Goal: Information Seeking & Learning: Learn about a topic

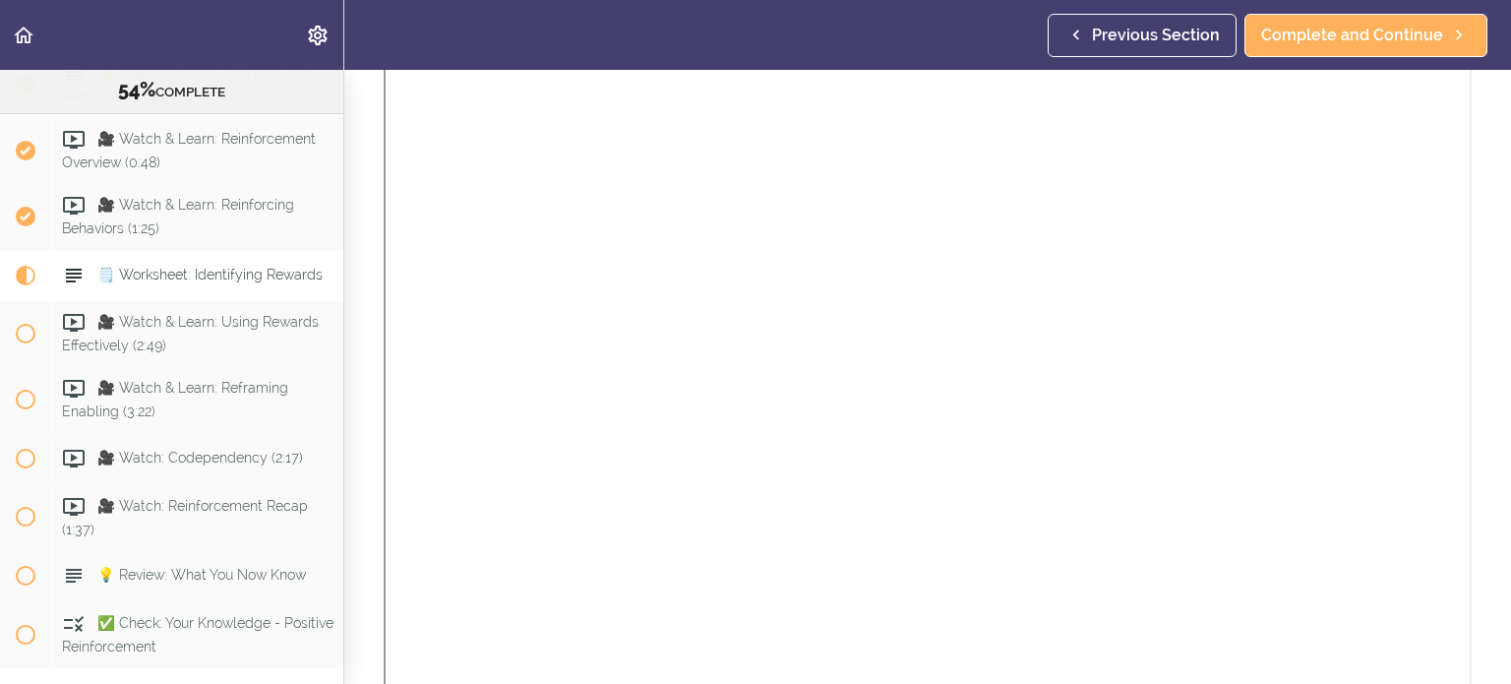
scroll to position [557, 0]
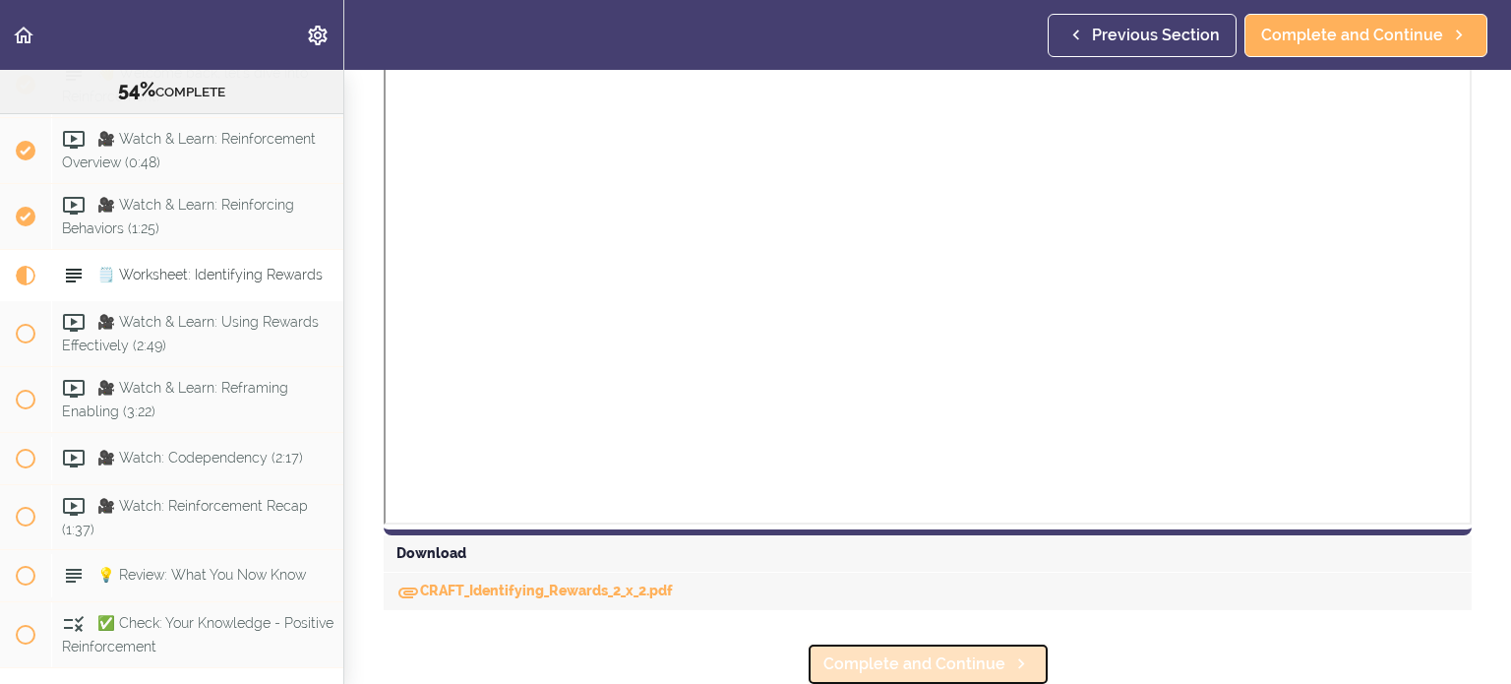
click at [936, 662] on span "Complete and Continue" at bounding box center [914, 664] width 182 height 24
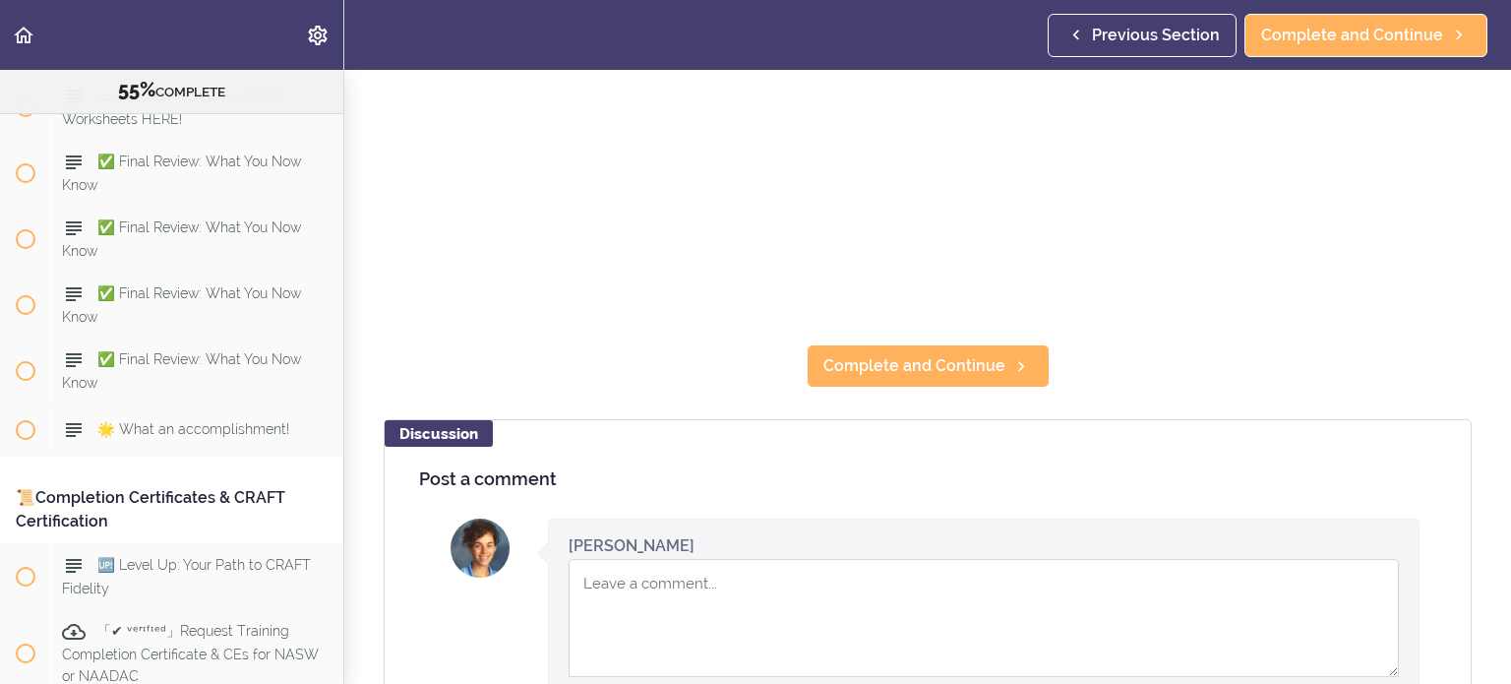
scroll to position [484, 0]
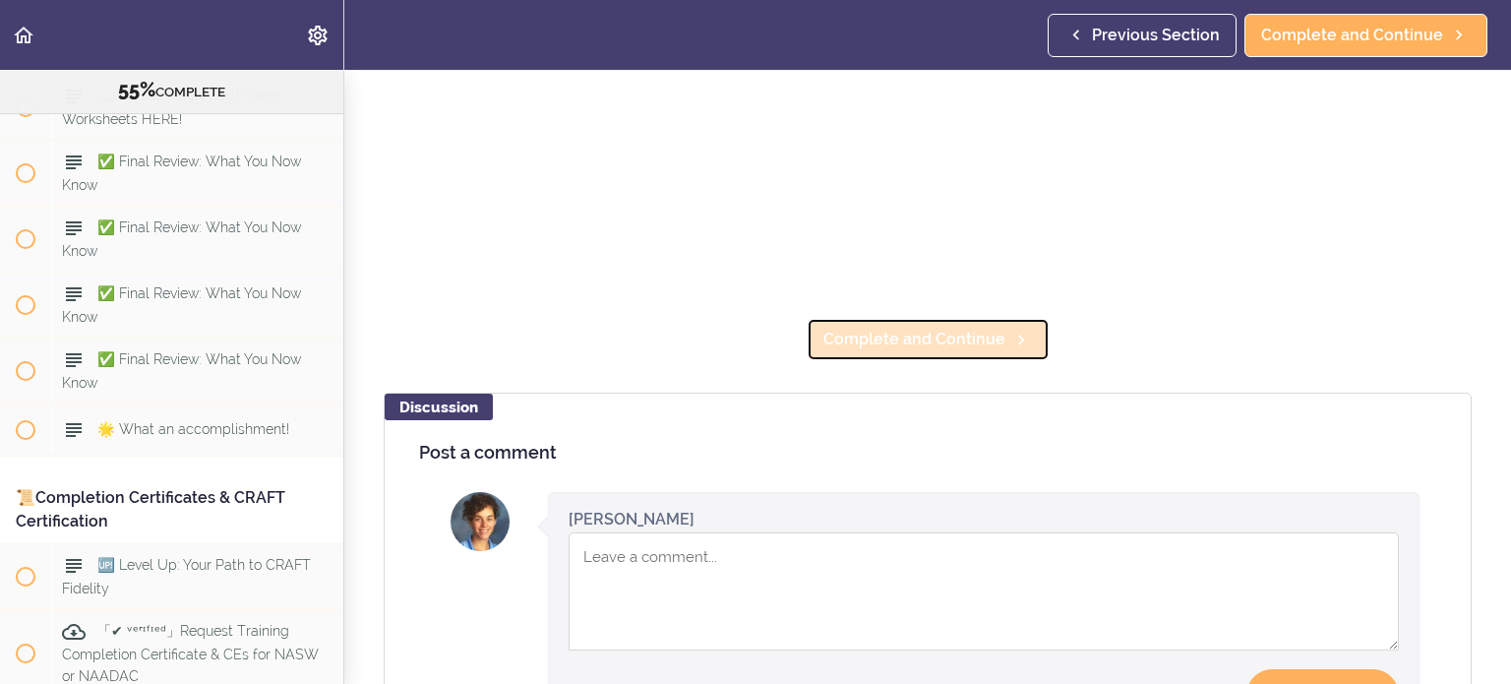
click at [835, 345] on span "Complete and Continue" at bounding box center [914, 340] width 182 height 24
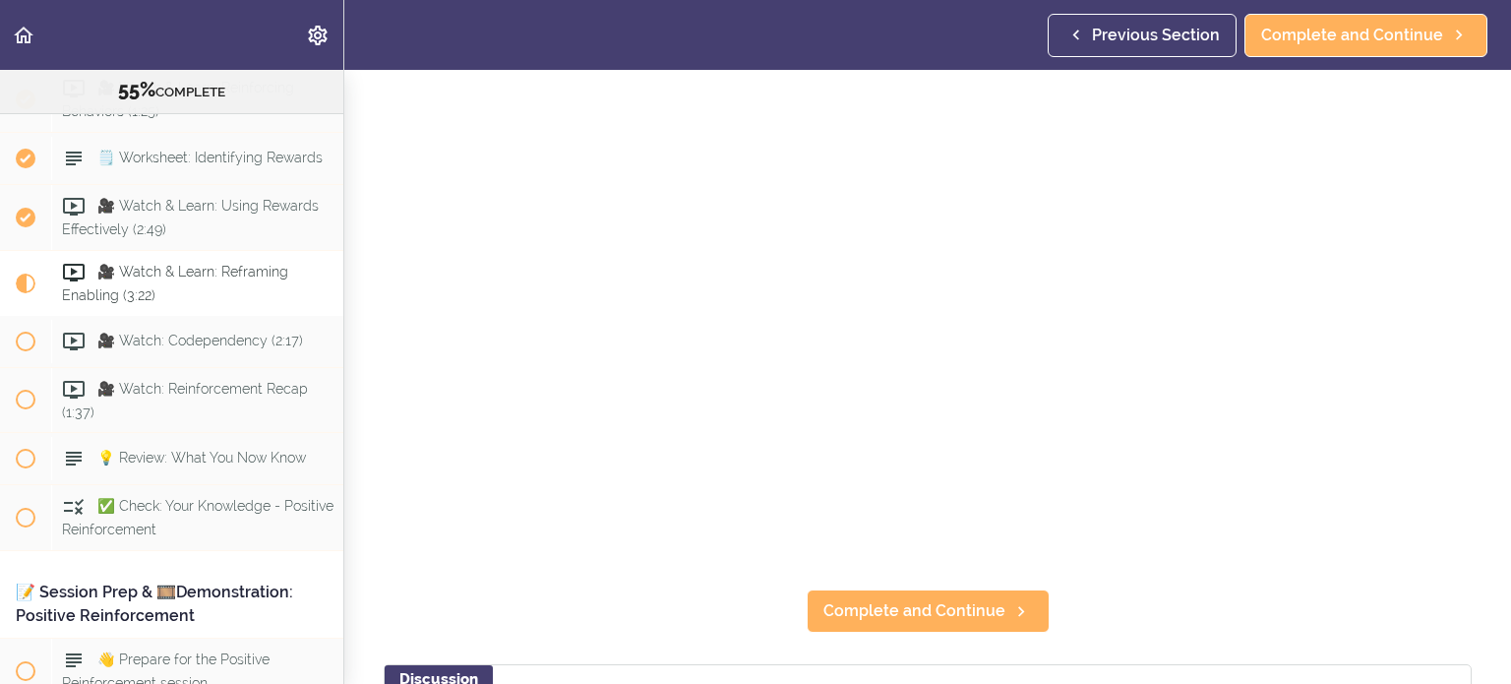
scroll to position [216, 0]
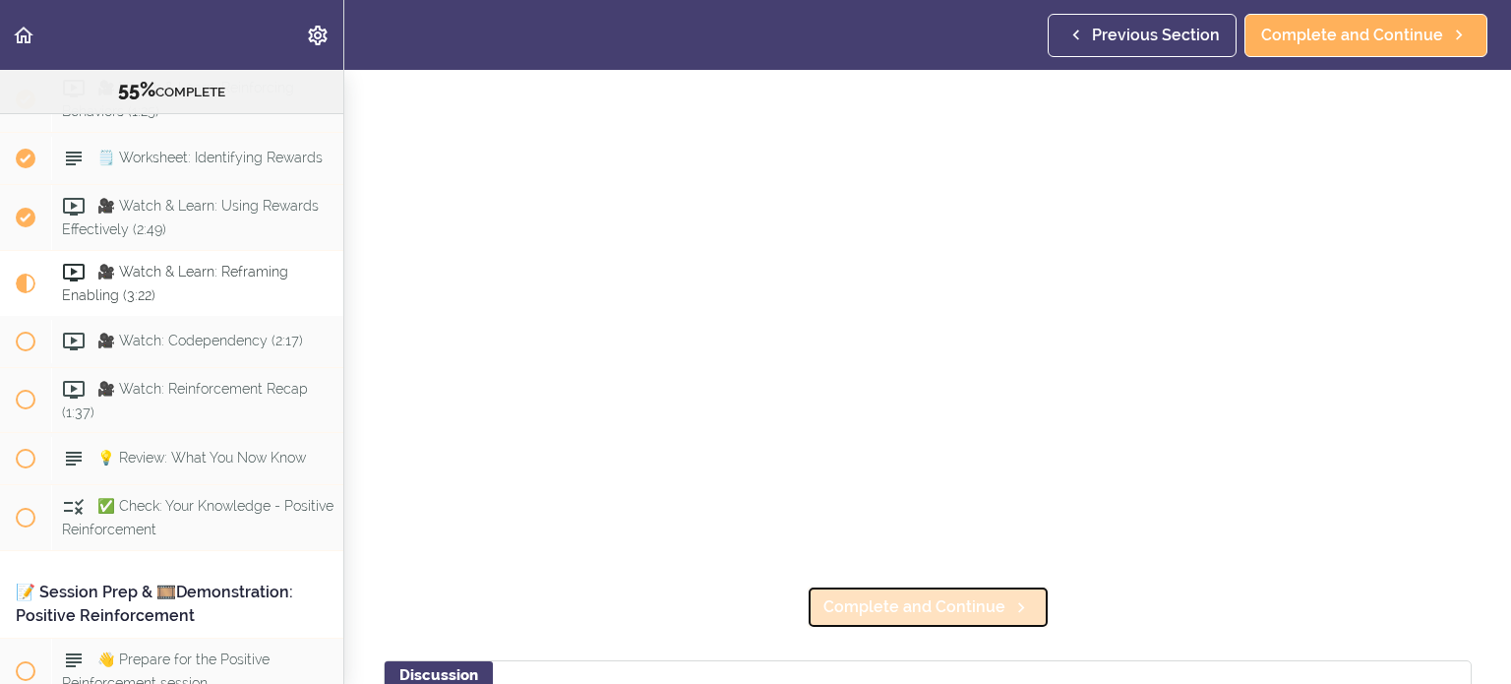
click at [966, 616] on span "Complete and Continue" at bounding box center [914, 607] width 182 height 24
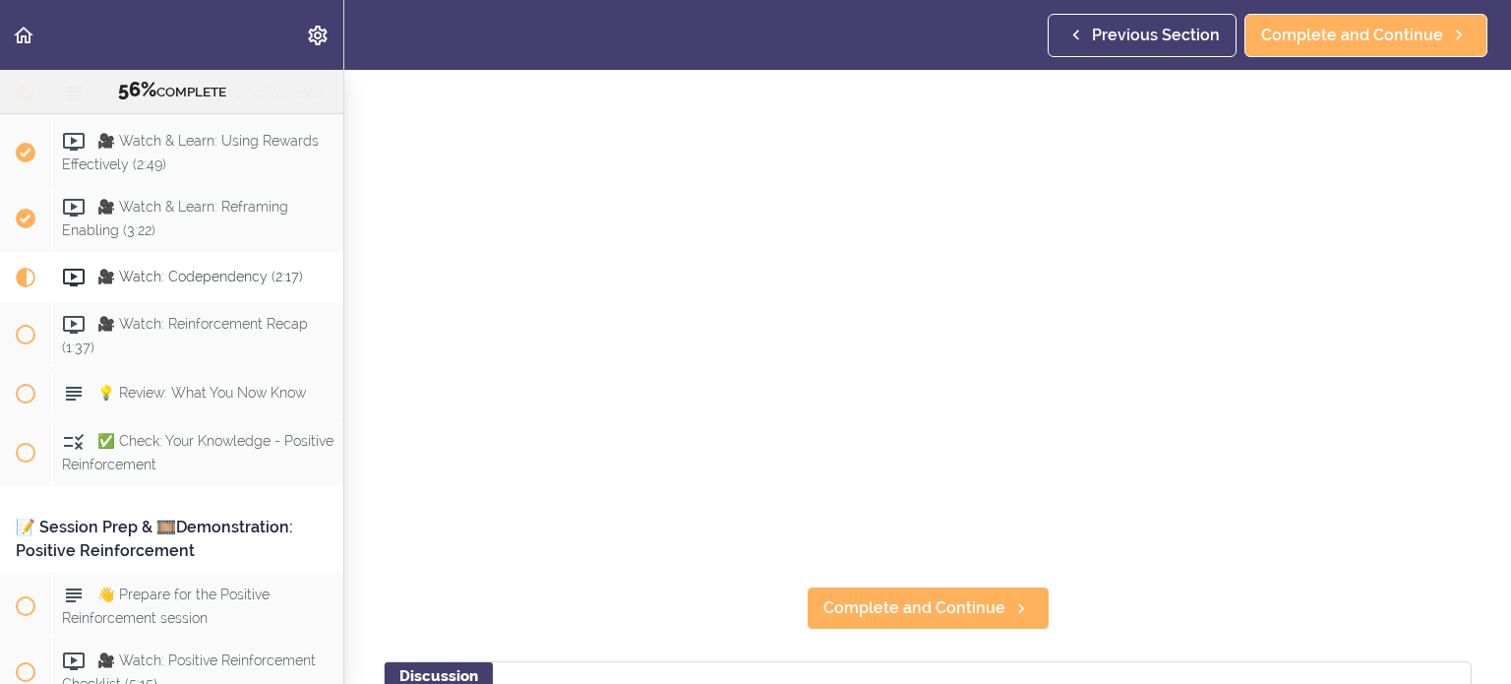
scroll to position [224, 0]
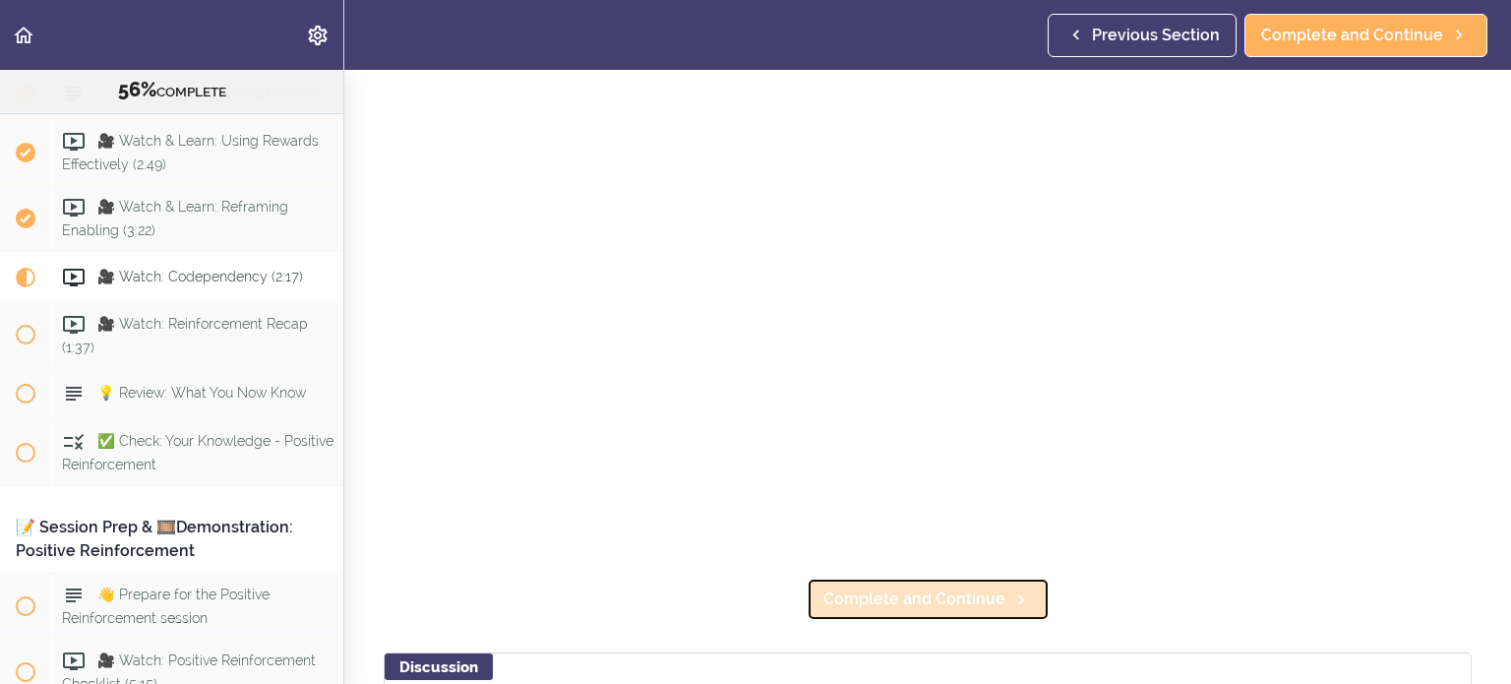
click at [952, 606] on span "Complete and Continue" at bounding box center [914, 599] width 182 height 24
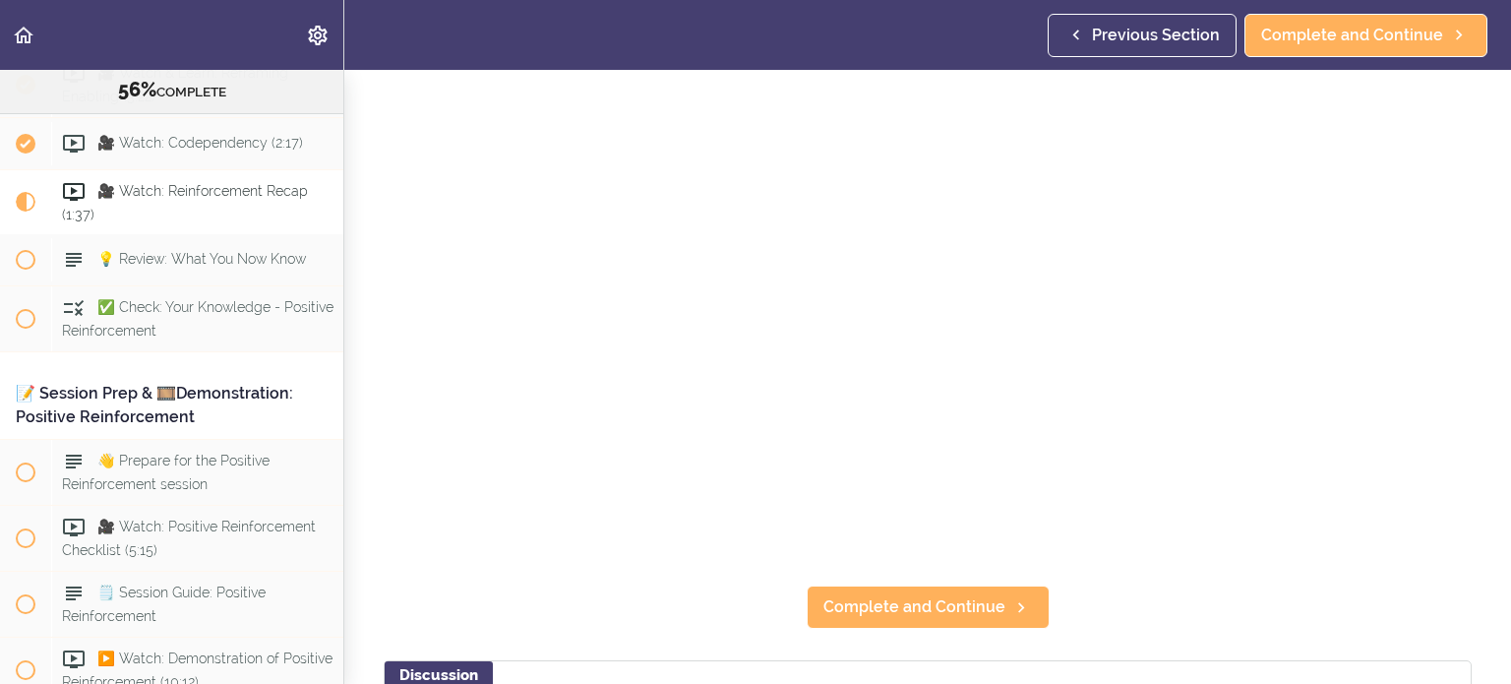
scroll to position [216, 0]
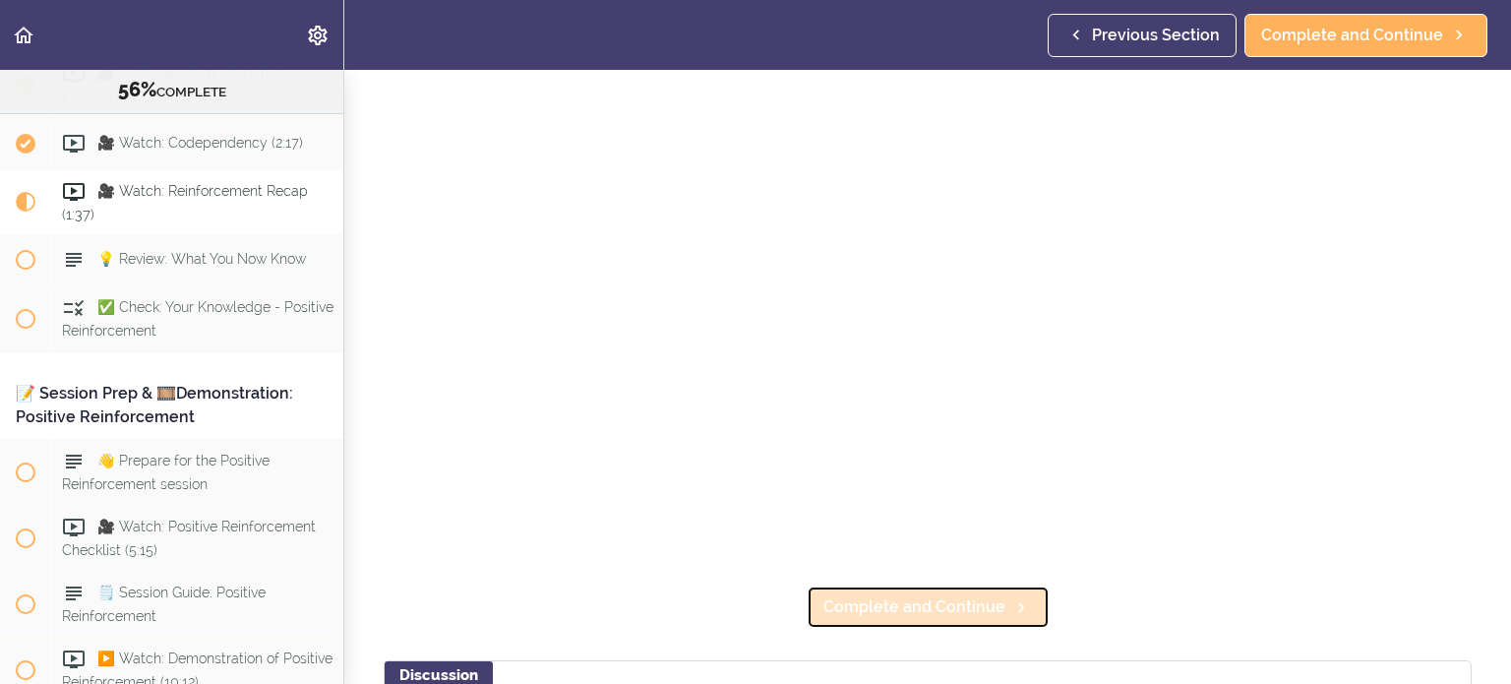
click at [909, 608] on span "Complete and Continue" at bounding box center [914, 607] width 182 height 24
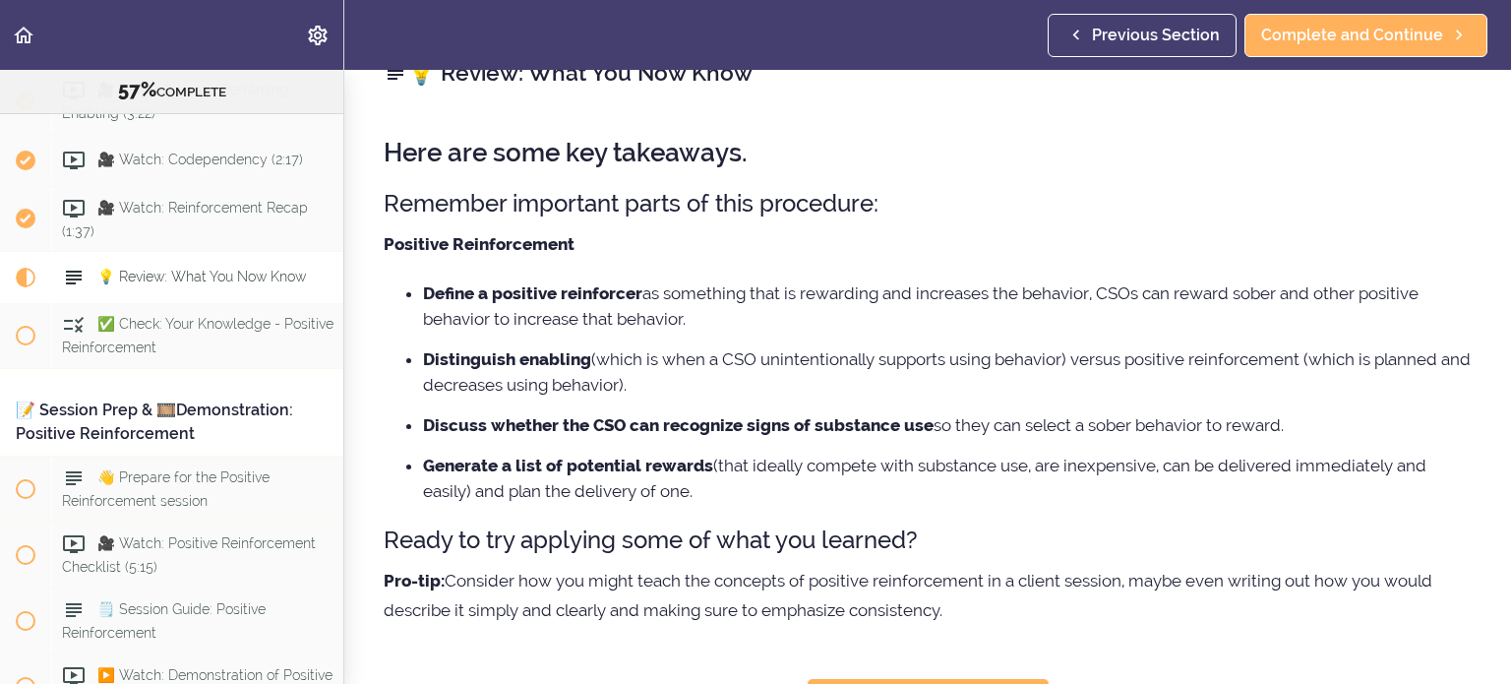
scroll to position [40, 0]
click at [909, 608] on p "Pro-tip: Consider how you might teach the concepts of positive reinforcement in…" at bounding box center [928, 594] width 1088 height 59
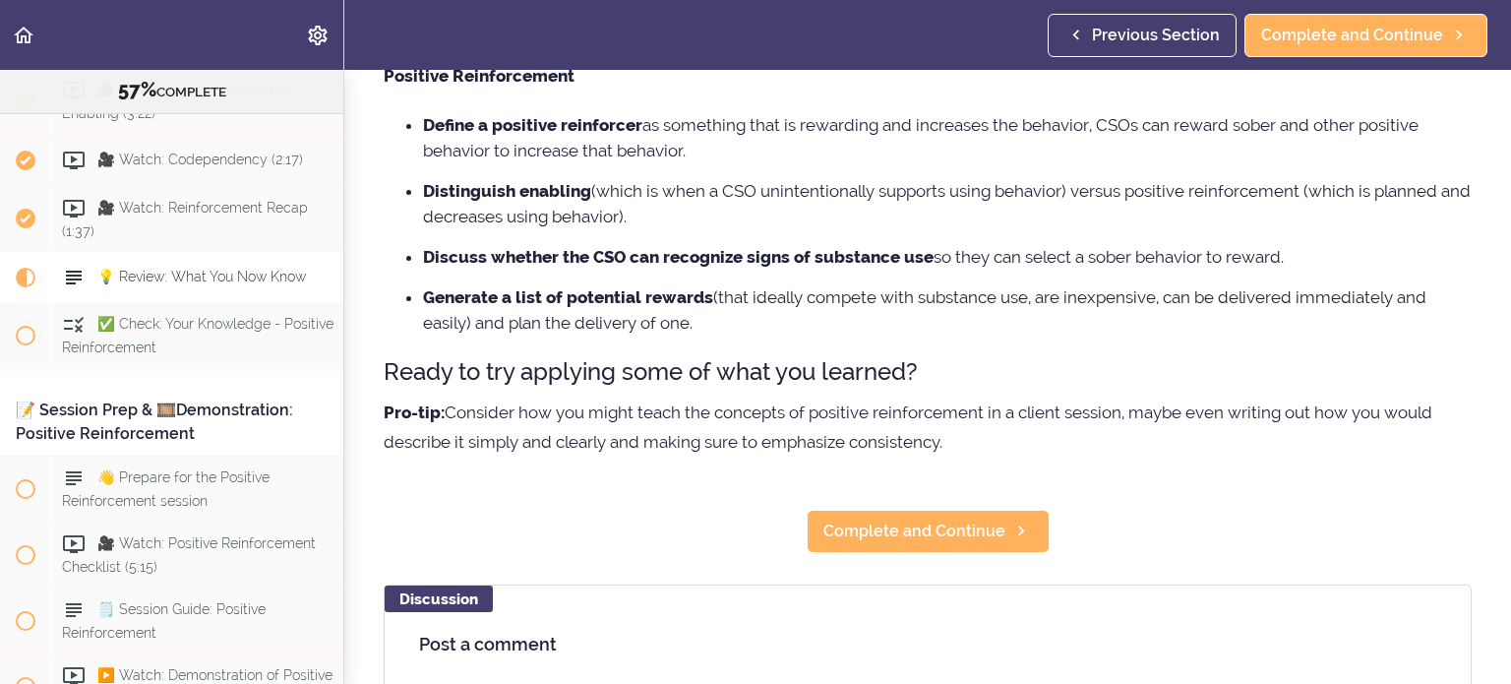
scroll to position [211, 0]
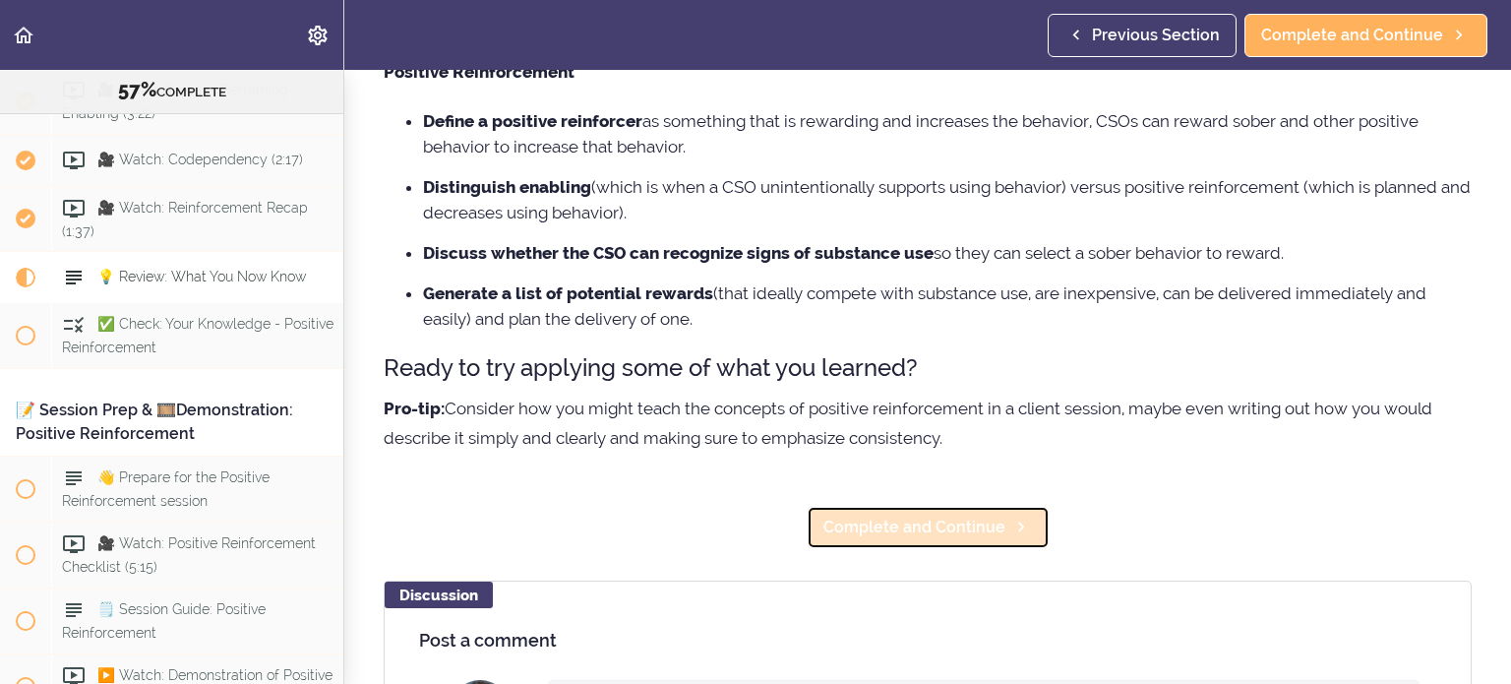
click at [934, 529] on span "Complete and Continue" at bounding box center [914, 527] width 182 height 24
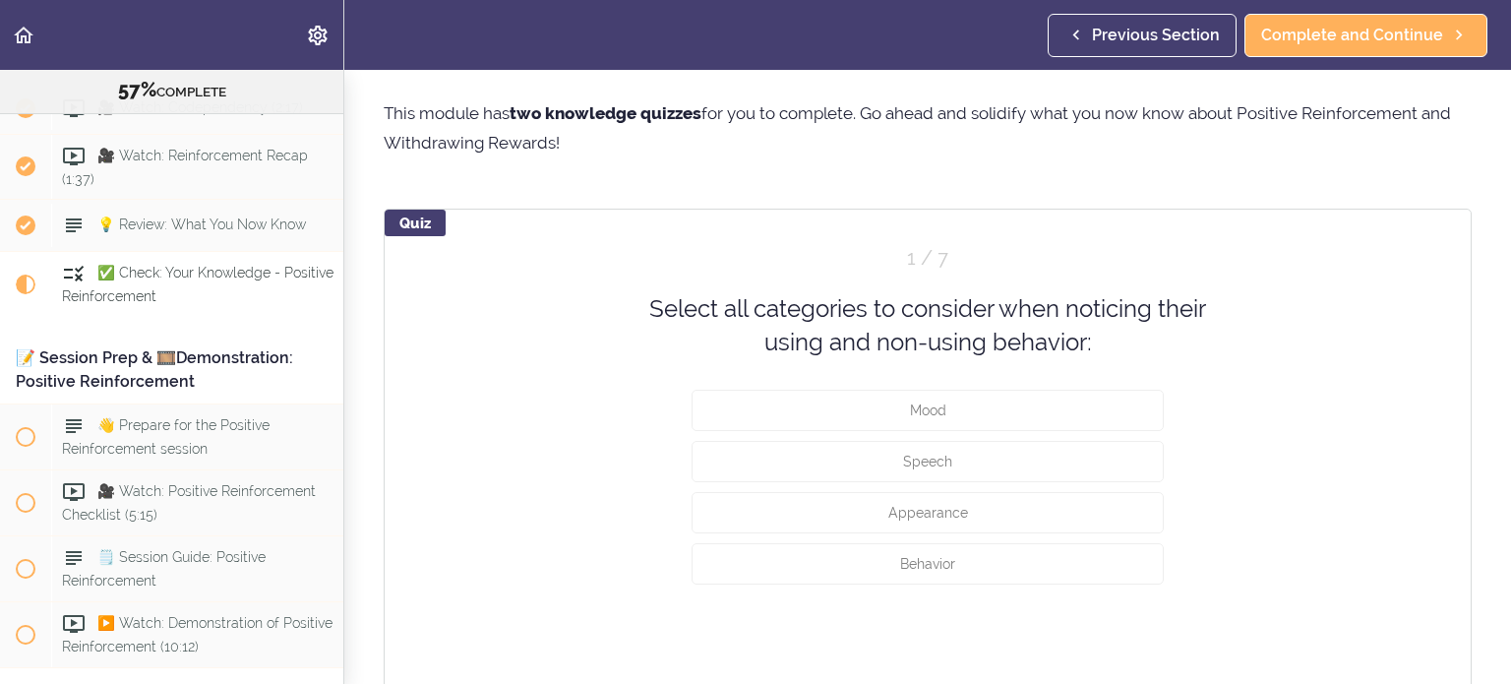
scroll to position [61, 0]
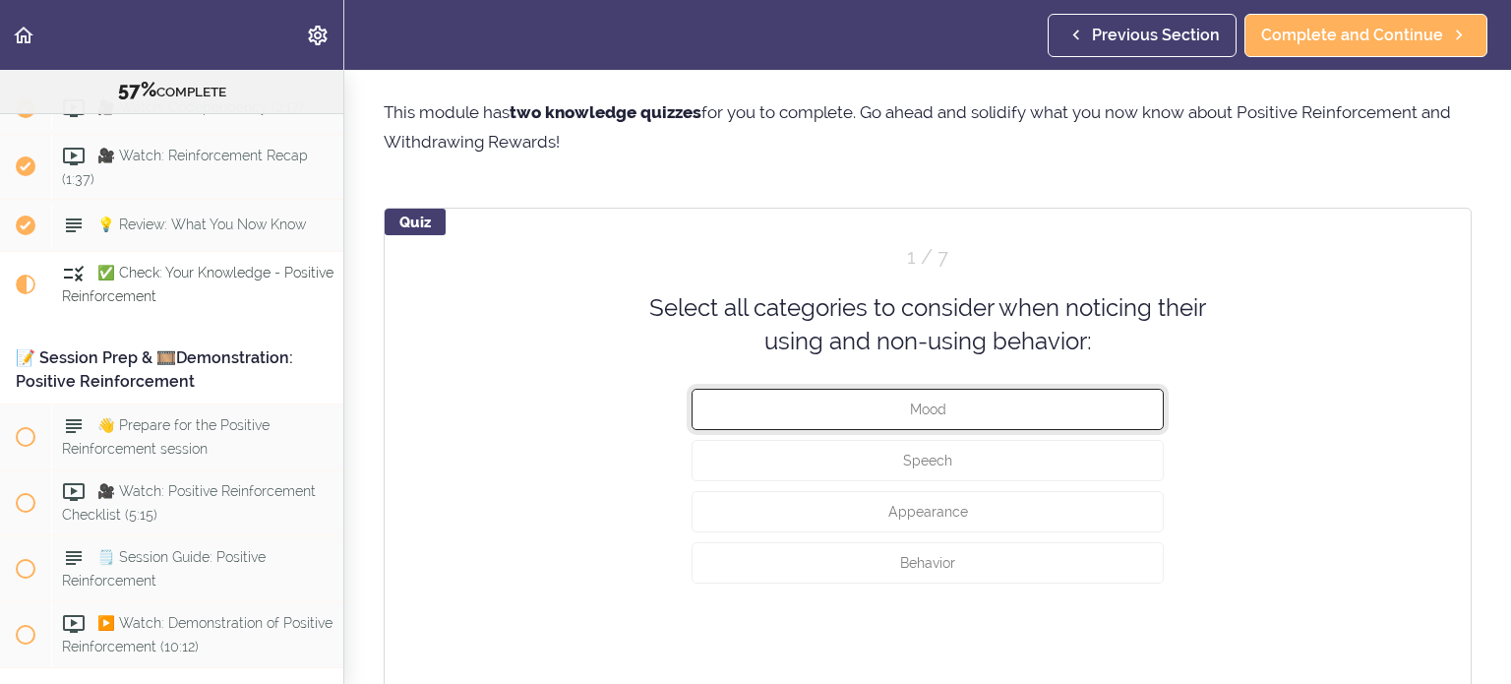
click at [987, 418] on button "Mood" at bounding box center [927, 408] width 472 height 41
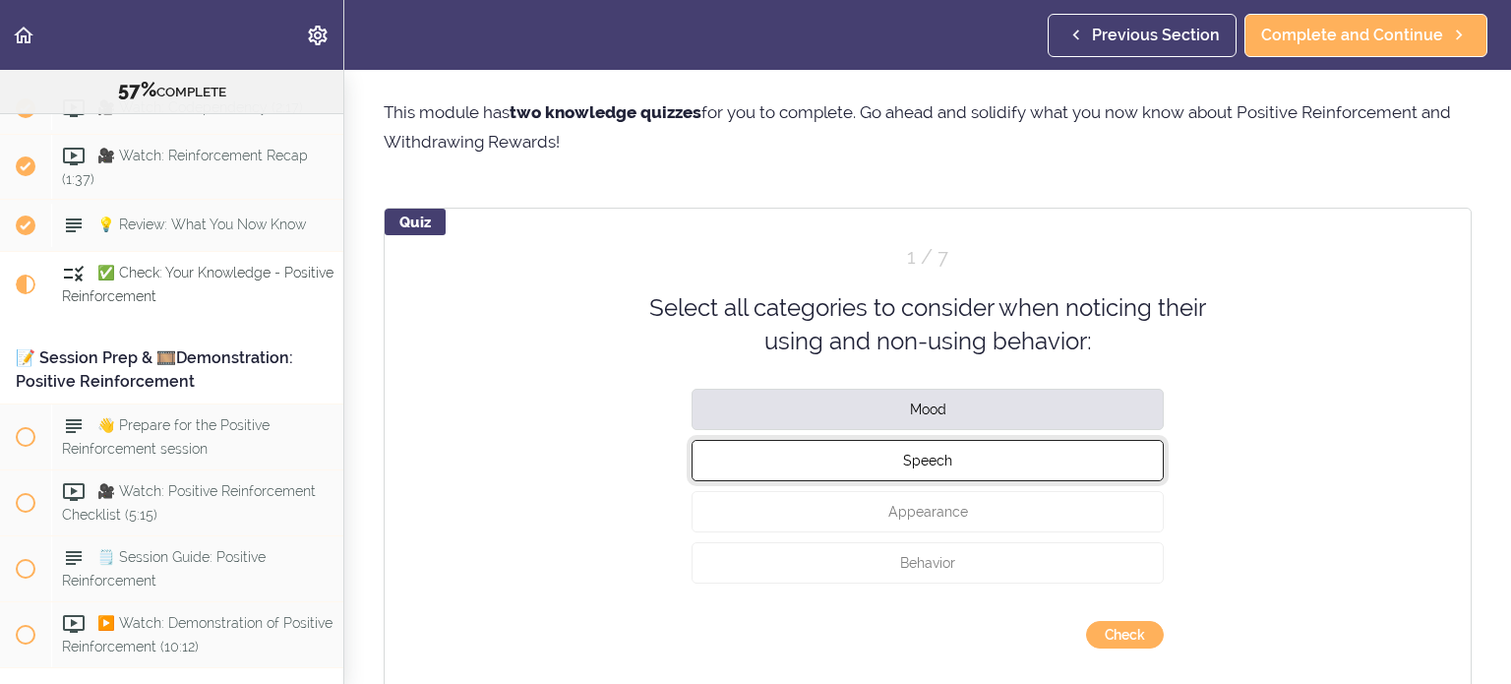
click at [981, 463] on button "Speech" at bounding box center [927, 459] width 472 height 41
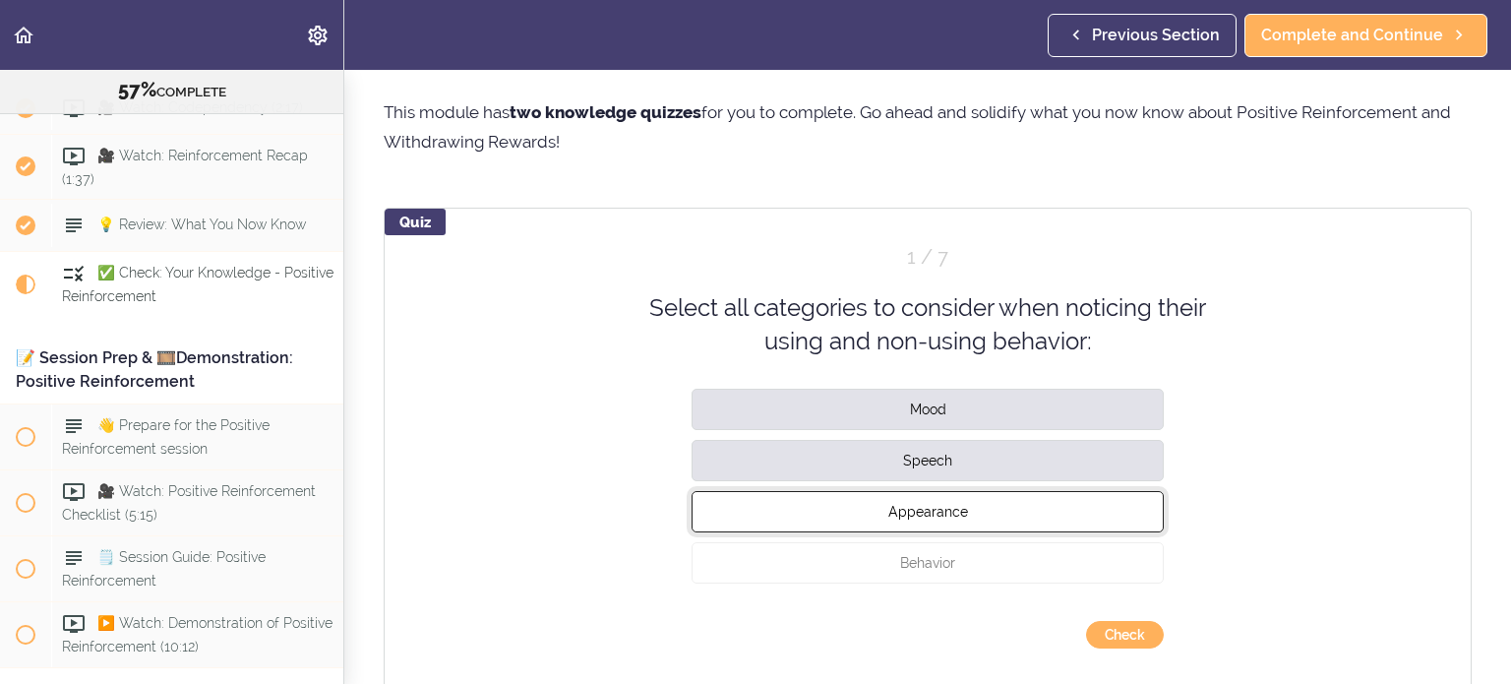
click at [981, 514] on button "Appearance" at bounding box center [927, 510] width 472 height 41
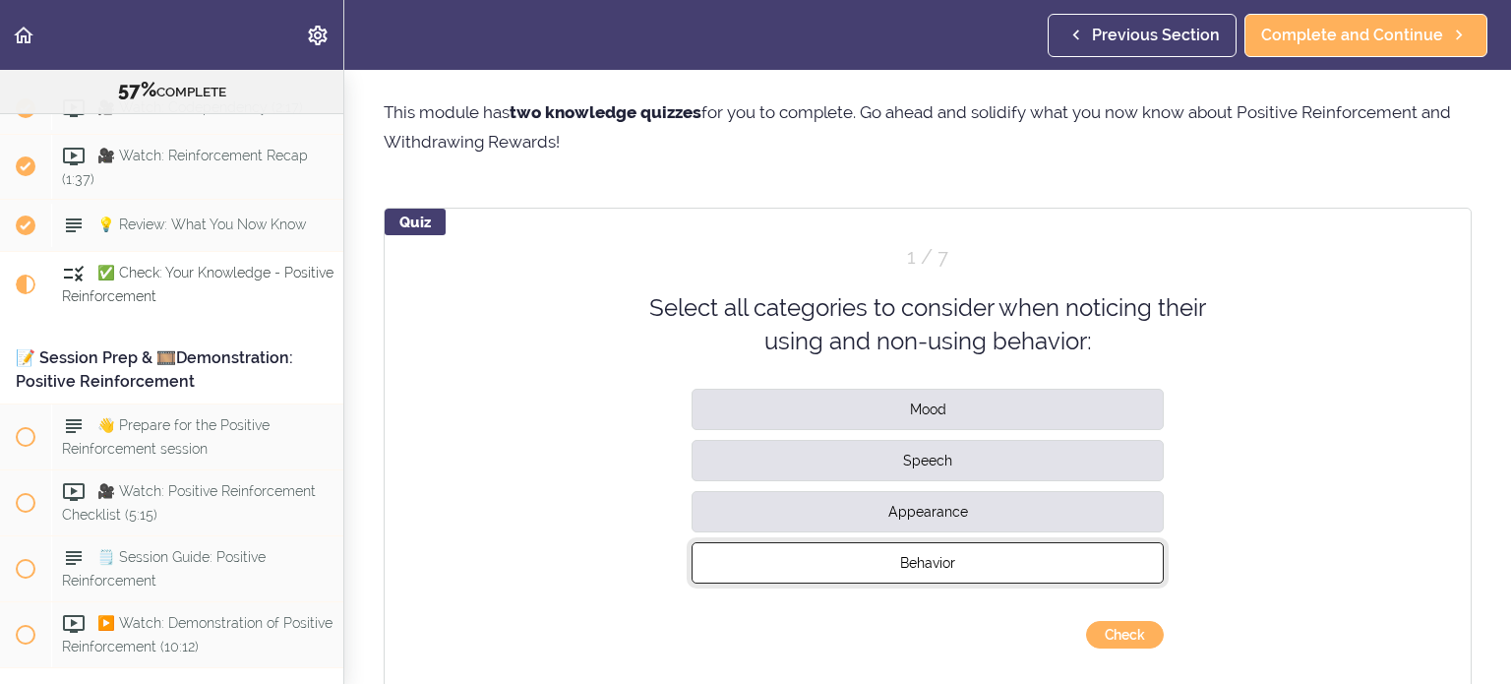
click at [987, 562] on button "Behavior" at bounding box center [927, 561] width 472 height 41
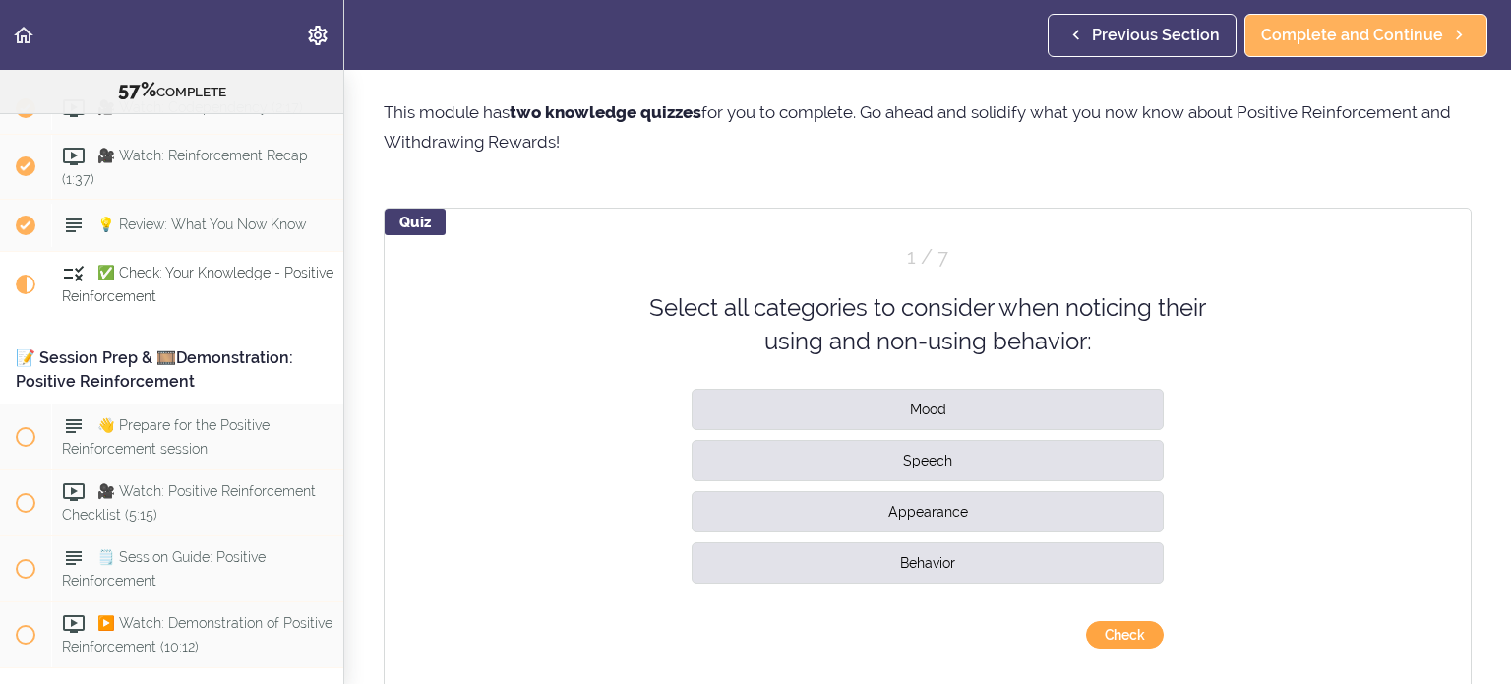
click at [1113, 635] on button "Check" at bounding box center [1125, 635] width 78 height 28
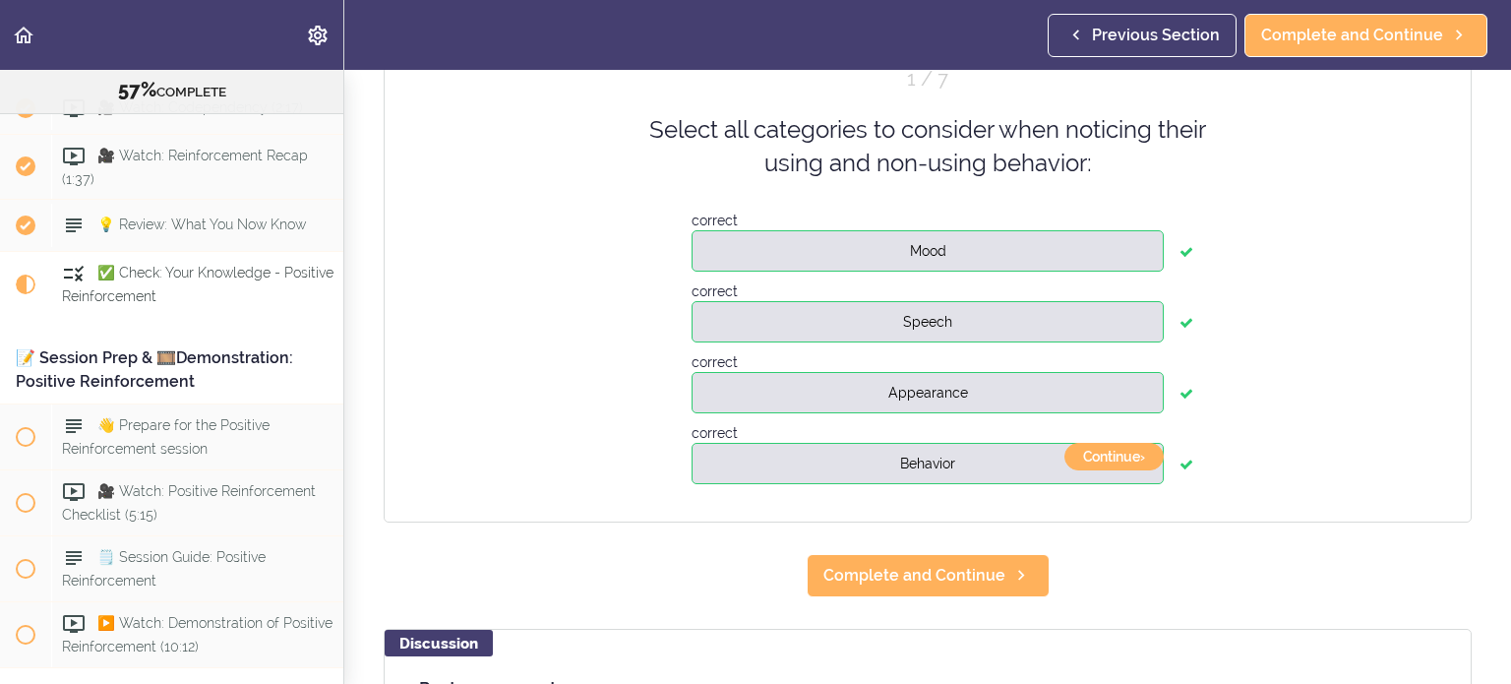
scroll to position [244, 0]
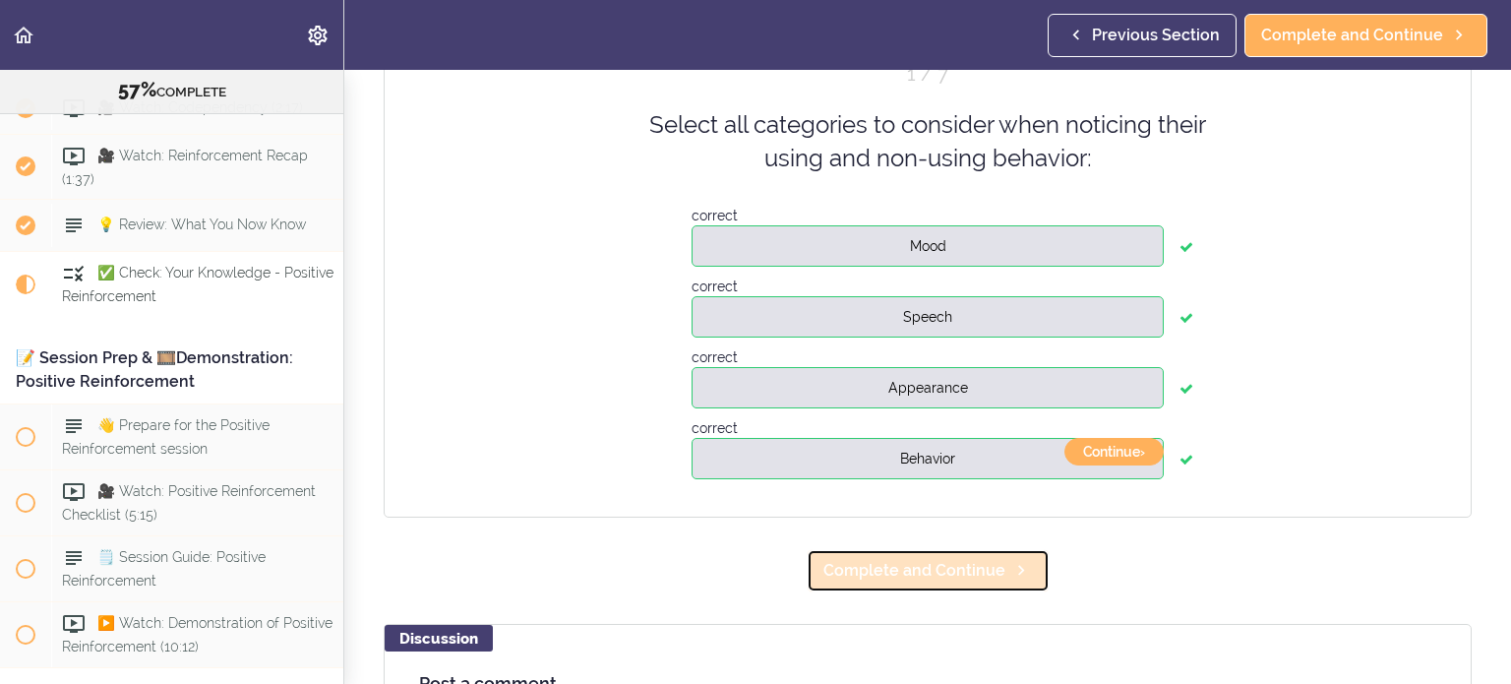
click at [986, 576] on span "Complete and Continue" at bounding box center [914, 571] width 182 height 24
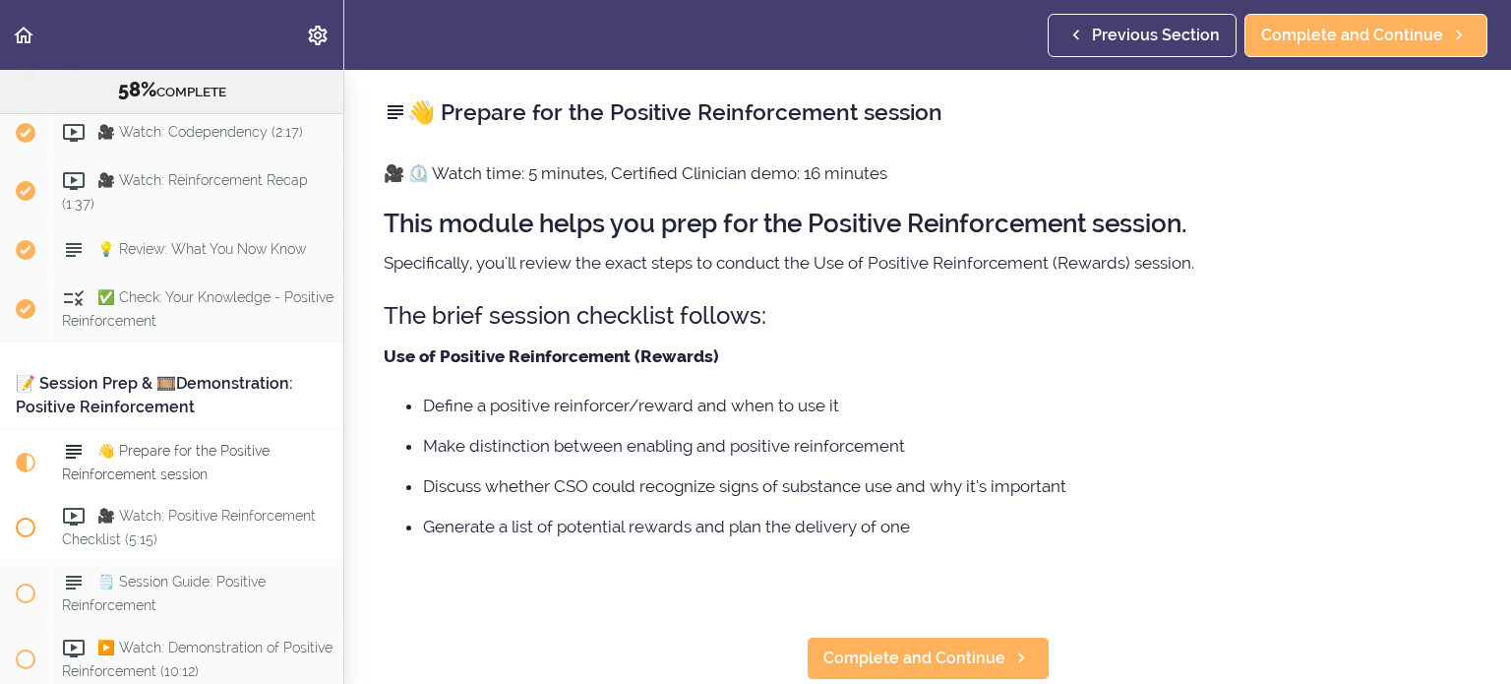
scroll to position [8010, 0]
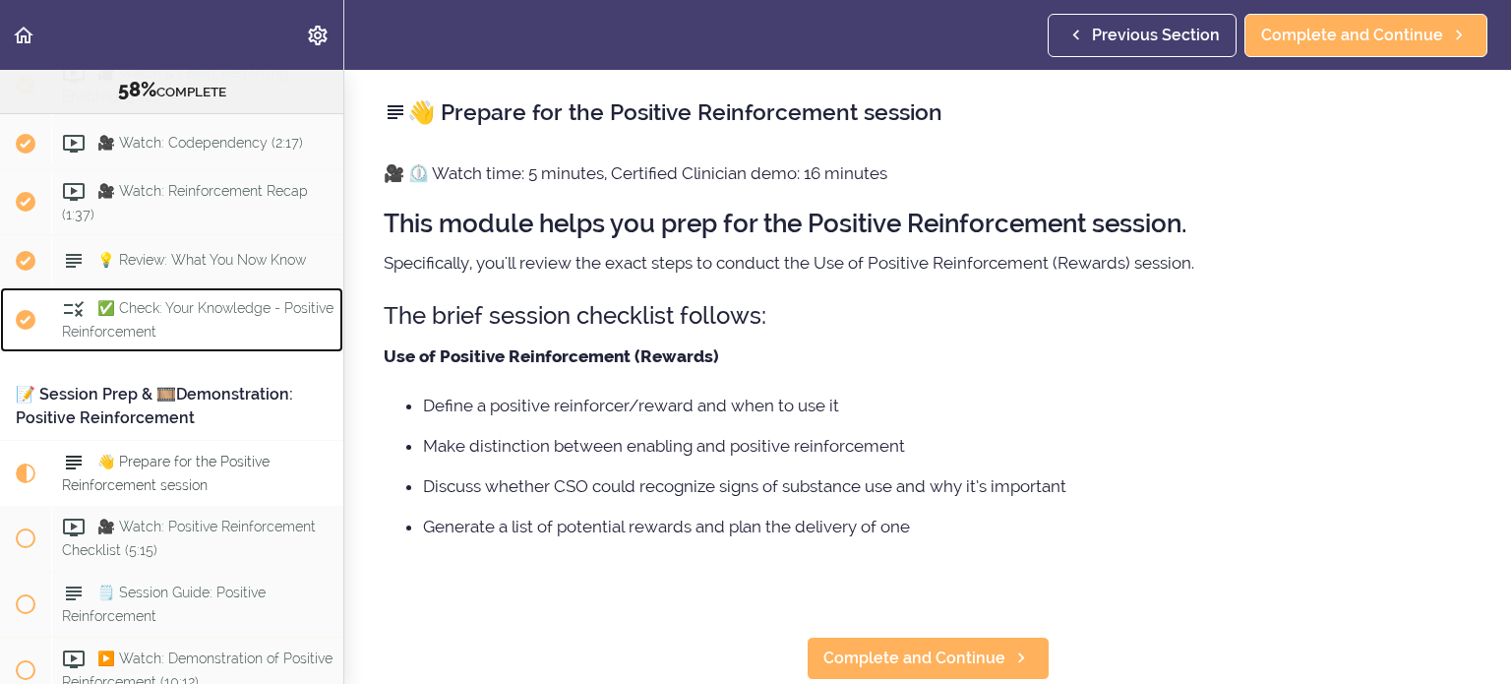
click at [148, 287] on div "✅ Check: Your Knowledge - Positive Reinforcement" at bounding box center [197, 319] width 292 height 65
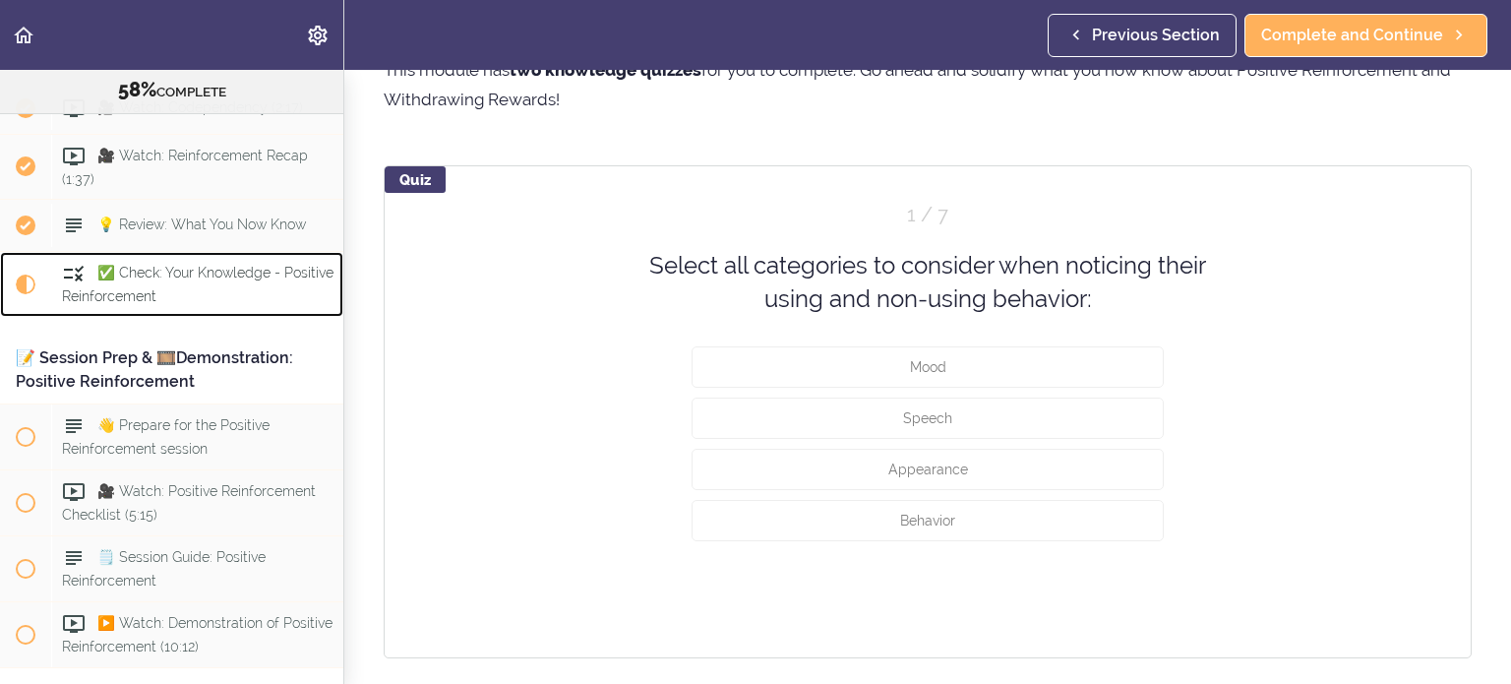
scroll to position [100, 0]
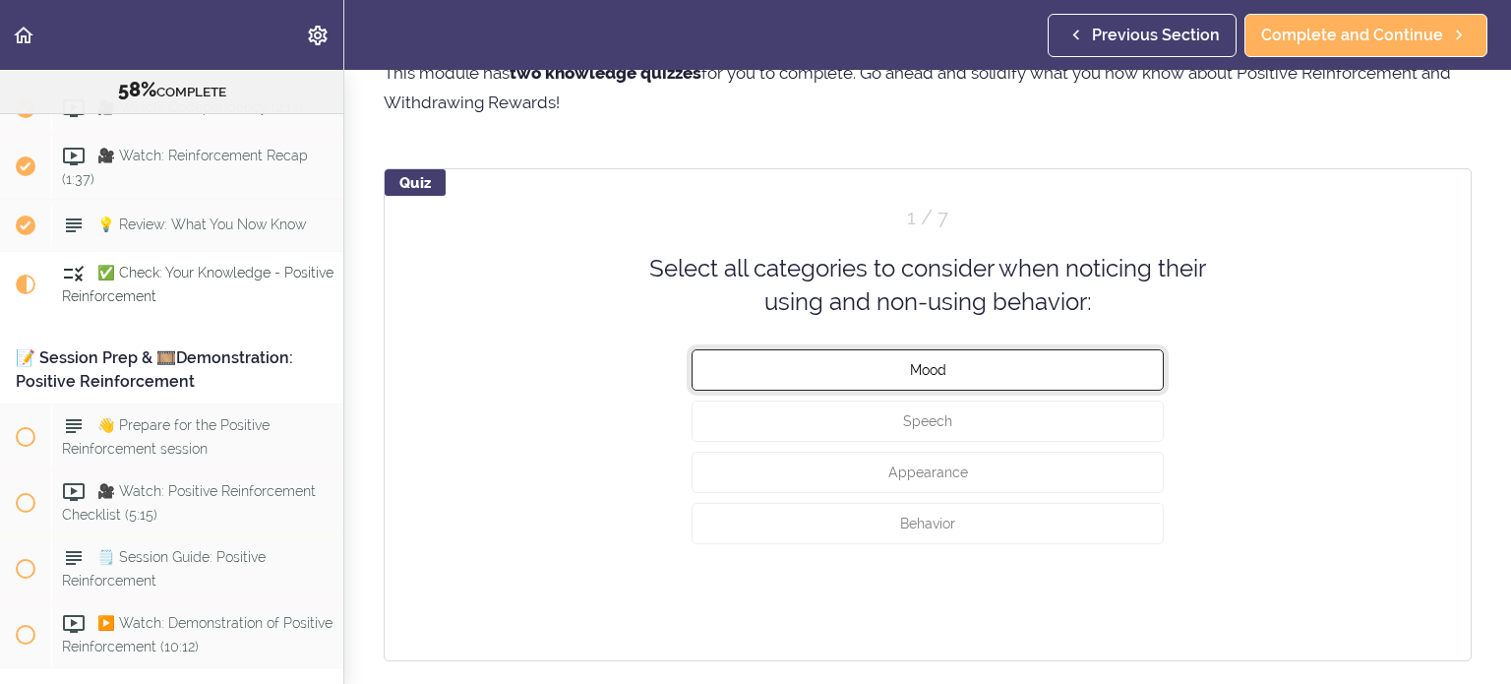
click at [921, 370] on span "Mood" at bounding box center [928, 369] width 36 height 16
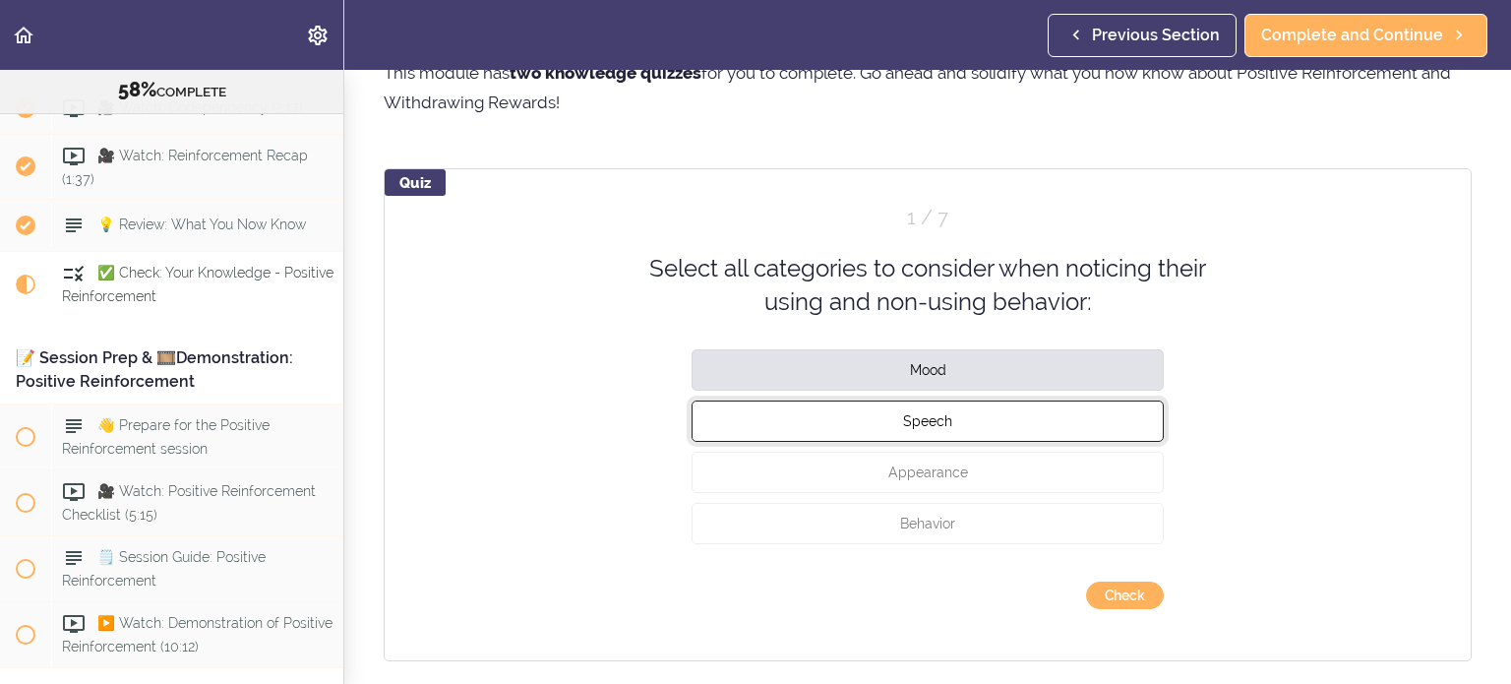
click at [921, 412] on span "Speech" at bounding box center [927, 420] width 49 height 16
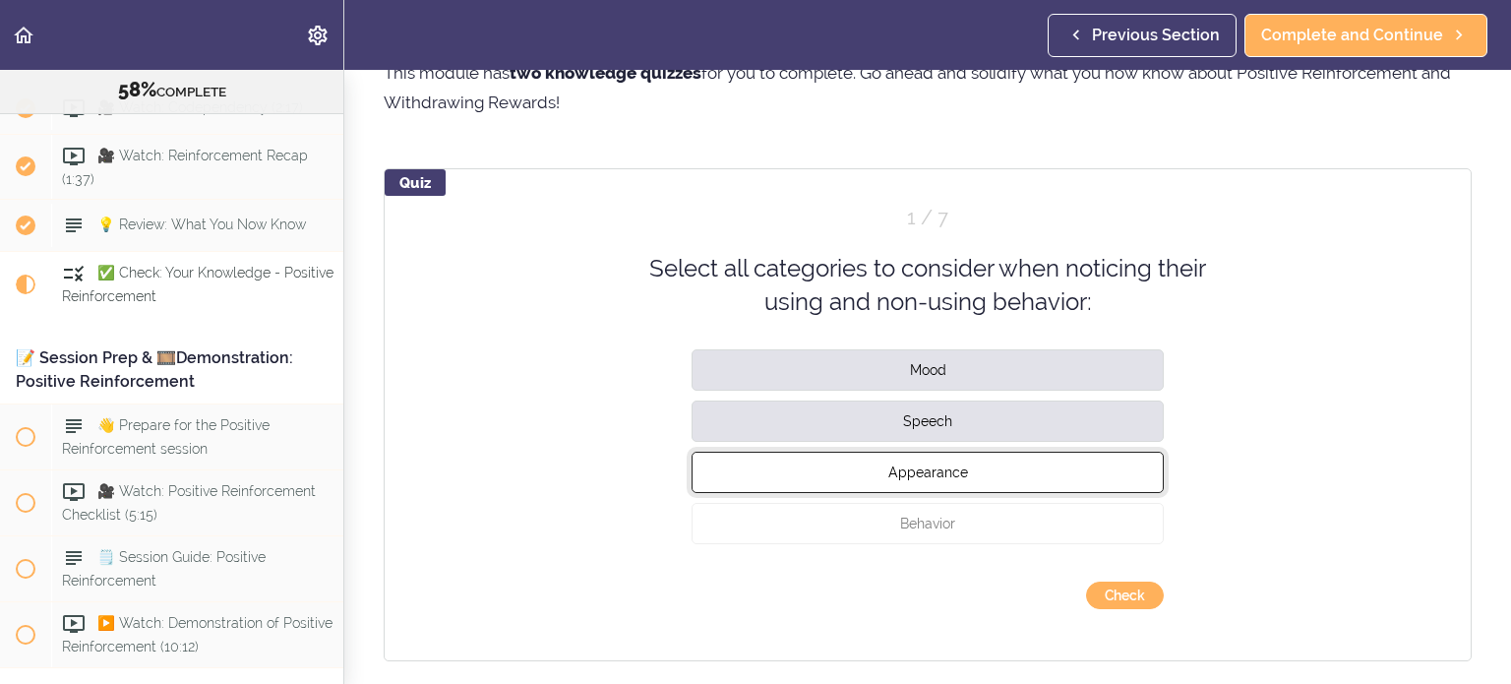
click at [936, 474] on span "Appearance" at bounding box center [928, 471] width 80 height 16
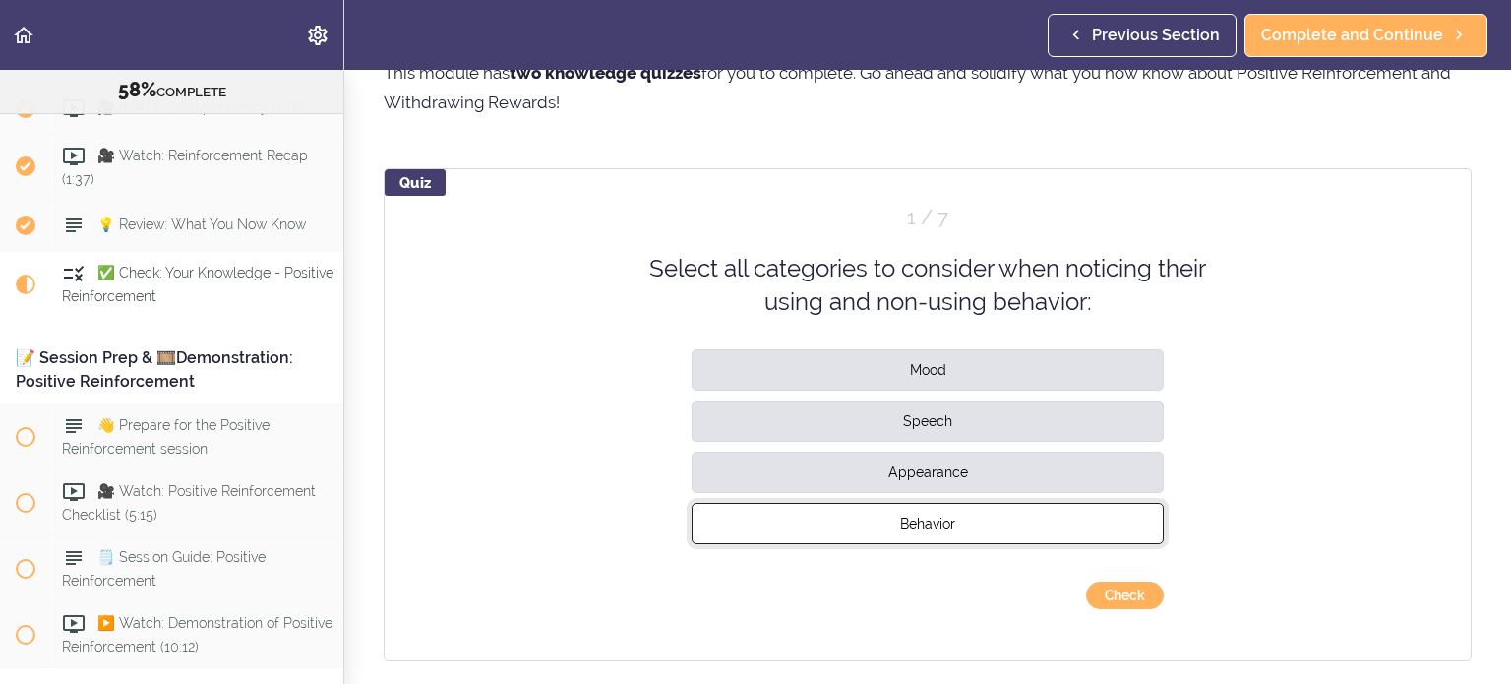
click at [948, 517] on span "Behavior" at bounding box center [927, 522] width 55 height 16
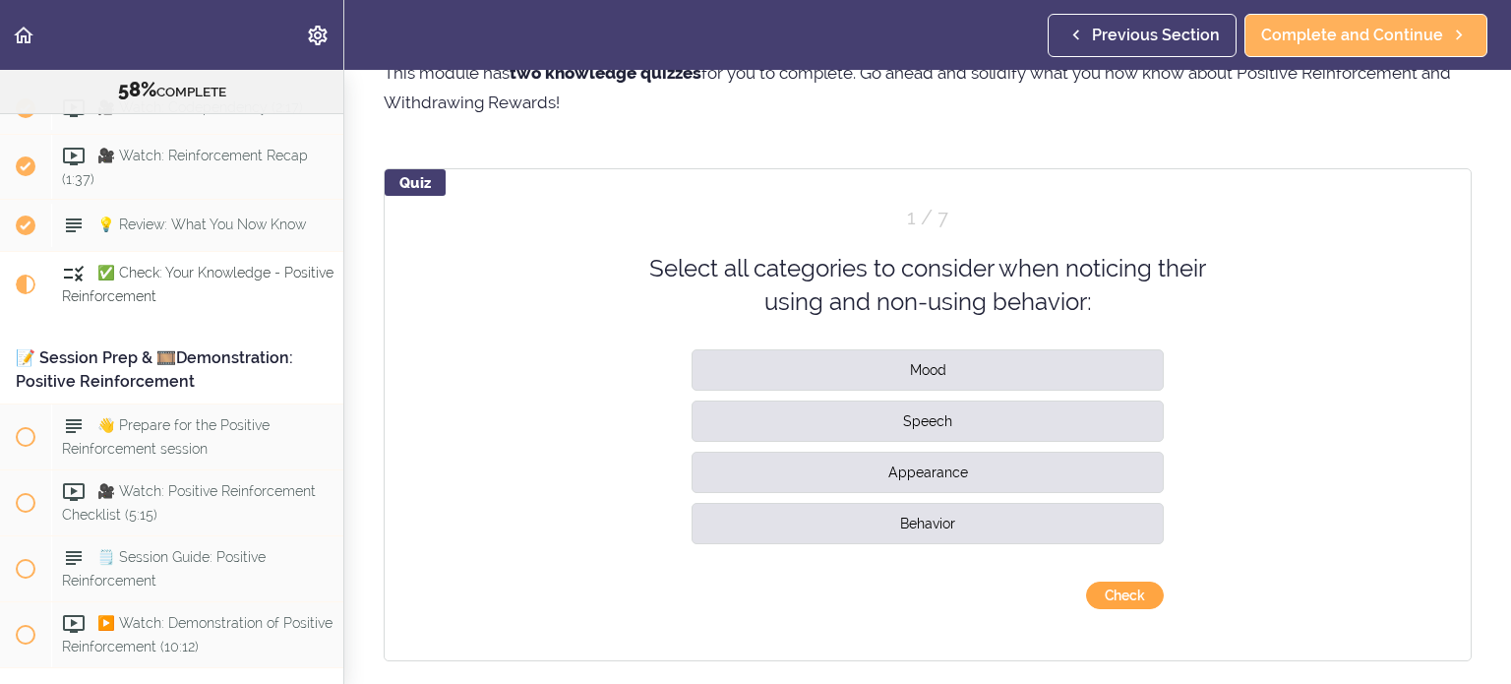
click at [1099, 601] on button "Check" at bounding box center [1125, 595] width 78 height 28
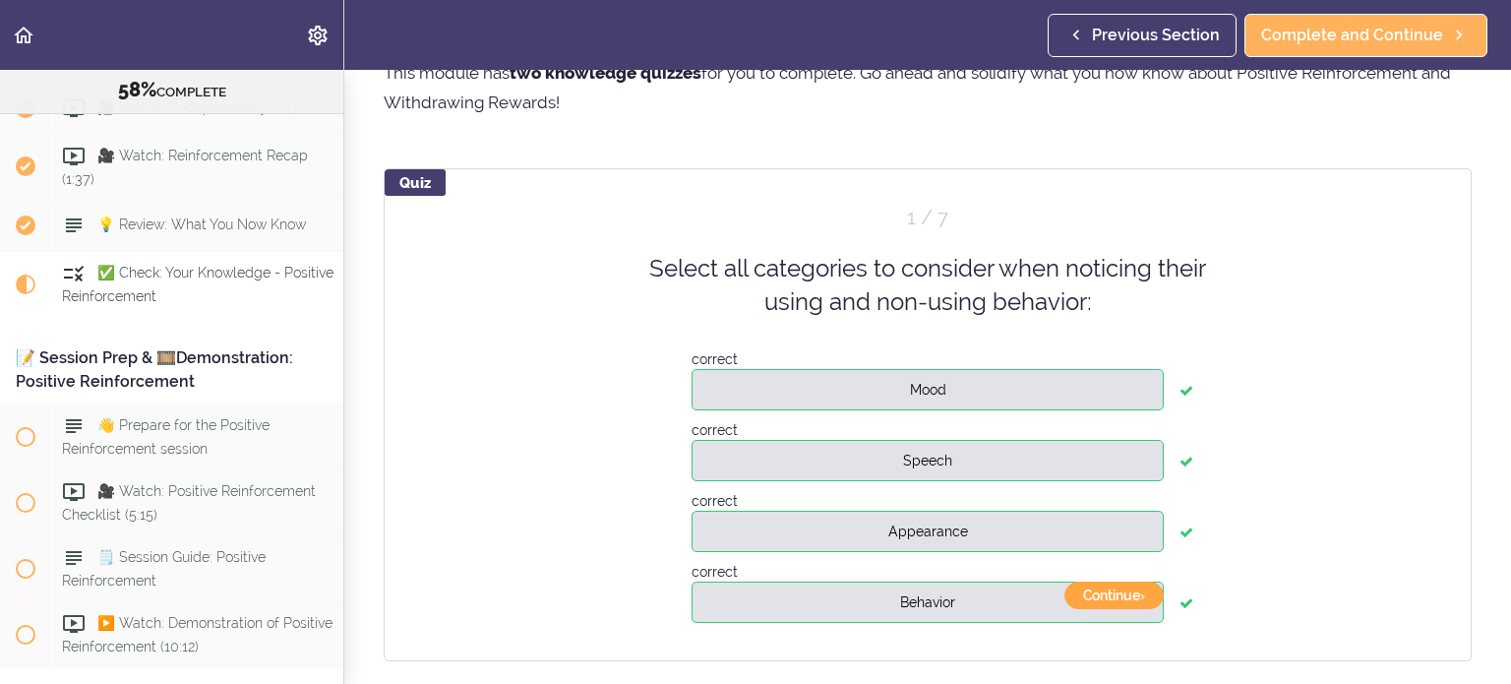
click at [1103, 591] on button "Continue ›" at bounding box center [1113, 595] width 99 height 28
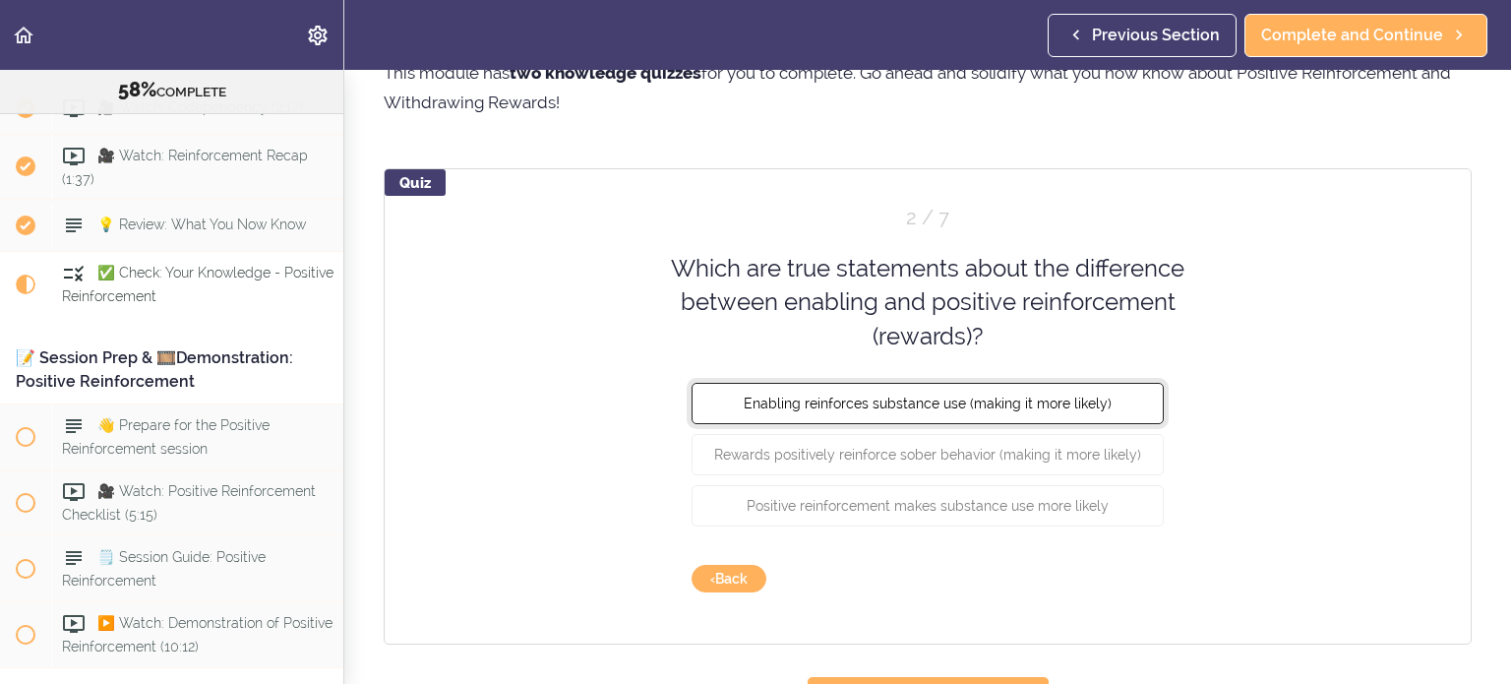
click at [974, 413] on button "Enabling reinforces substance use (making it more likely)" at bounding box center [927, 403] width 472 height 41
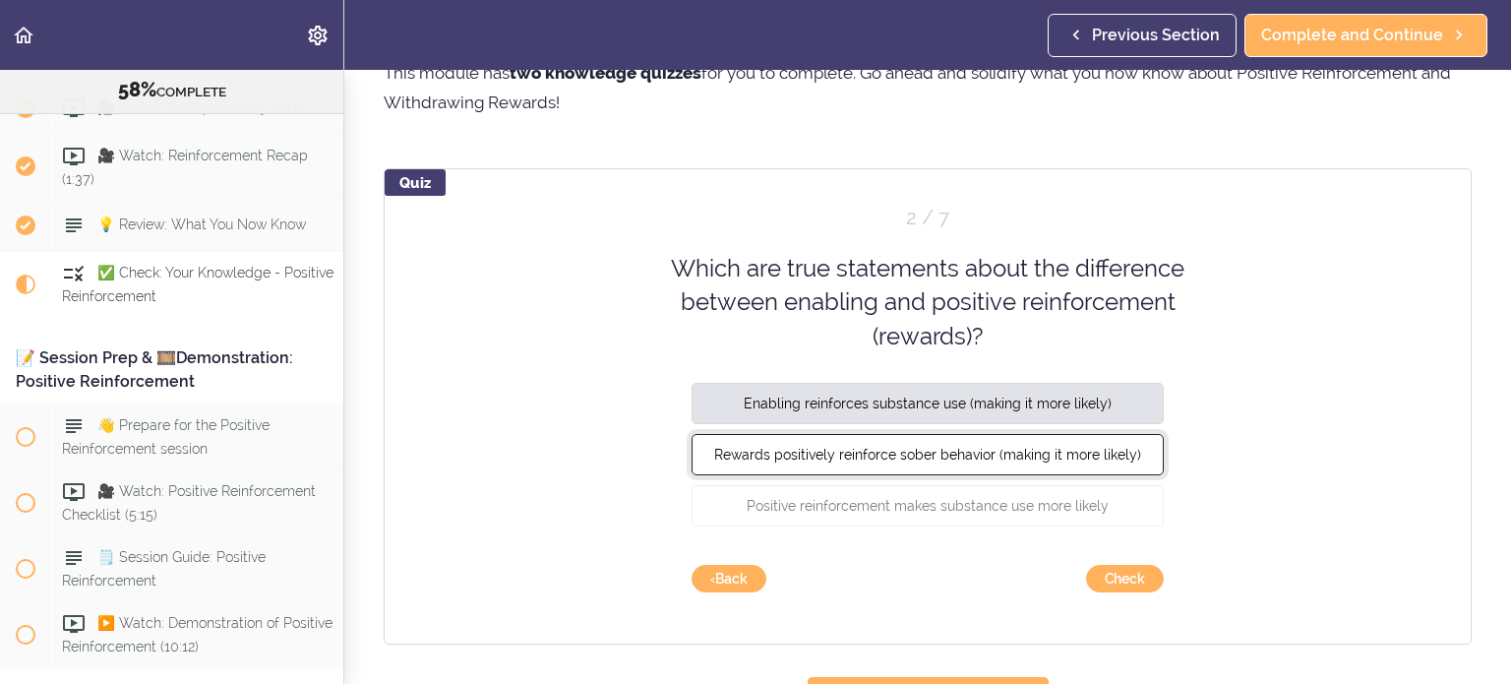
click at [980, 463] on button "Rewards positively reinforce sober behavior (making it more likely)" at bounding box center [927, 454] width 472 height 41
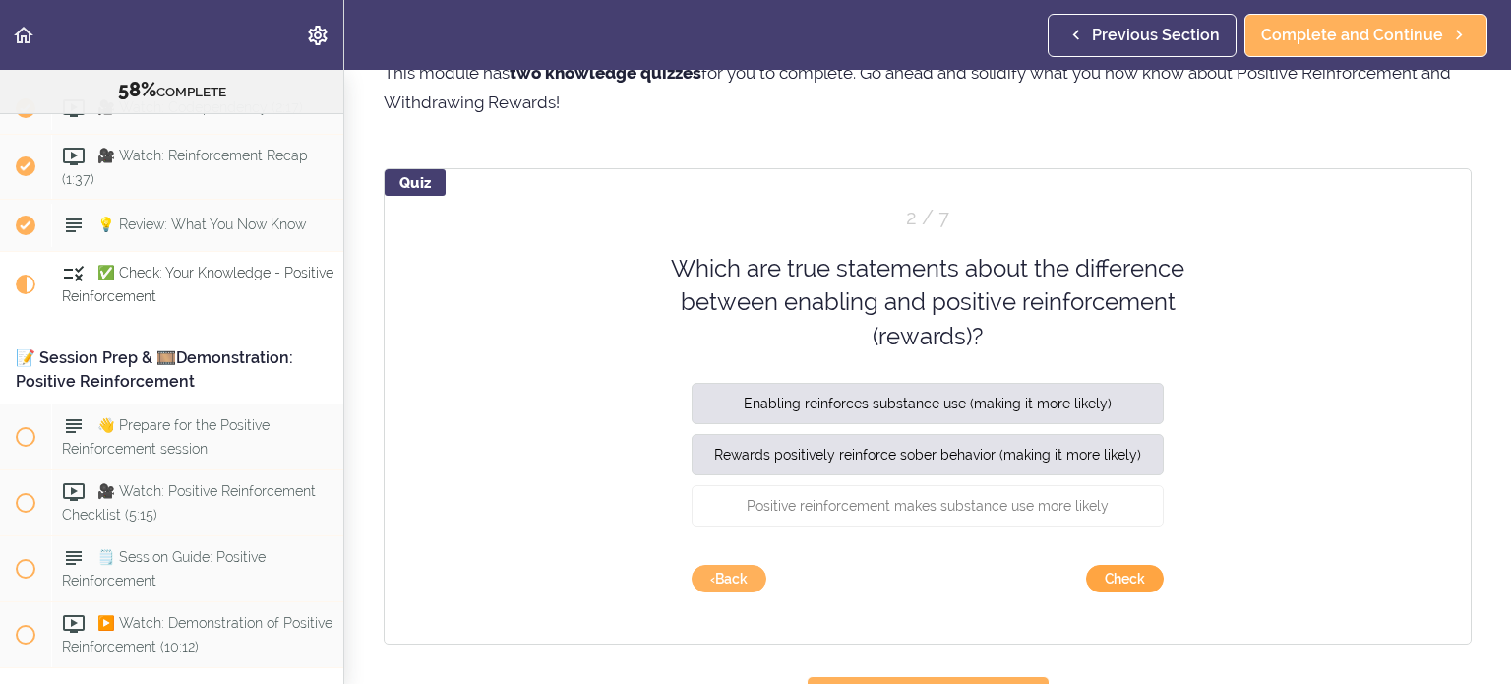
click at [1108, 577] on button "Check" at bounding box center [1125, 579] width 78 height 28
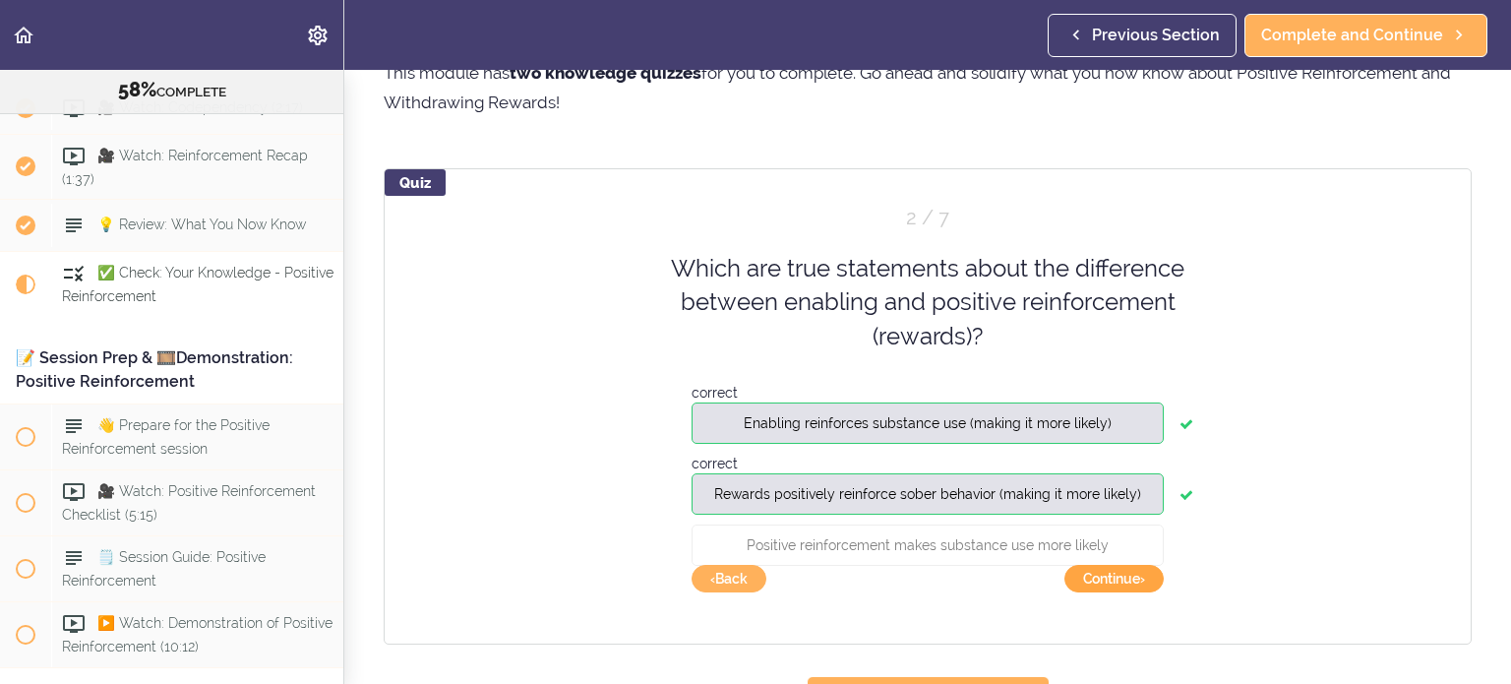
click at [1113, 587] on button "Continue ›" at bounding box center [1113, 579] width 99 height 28
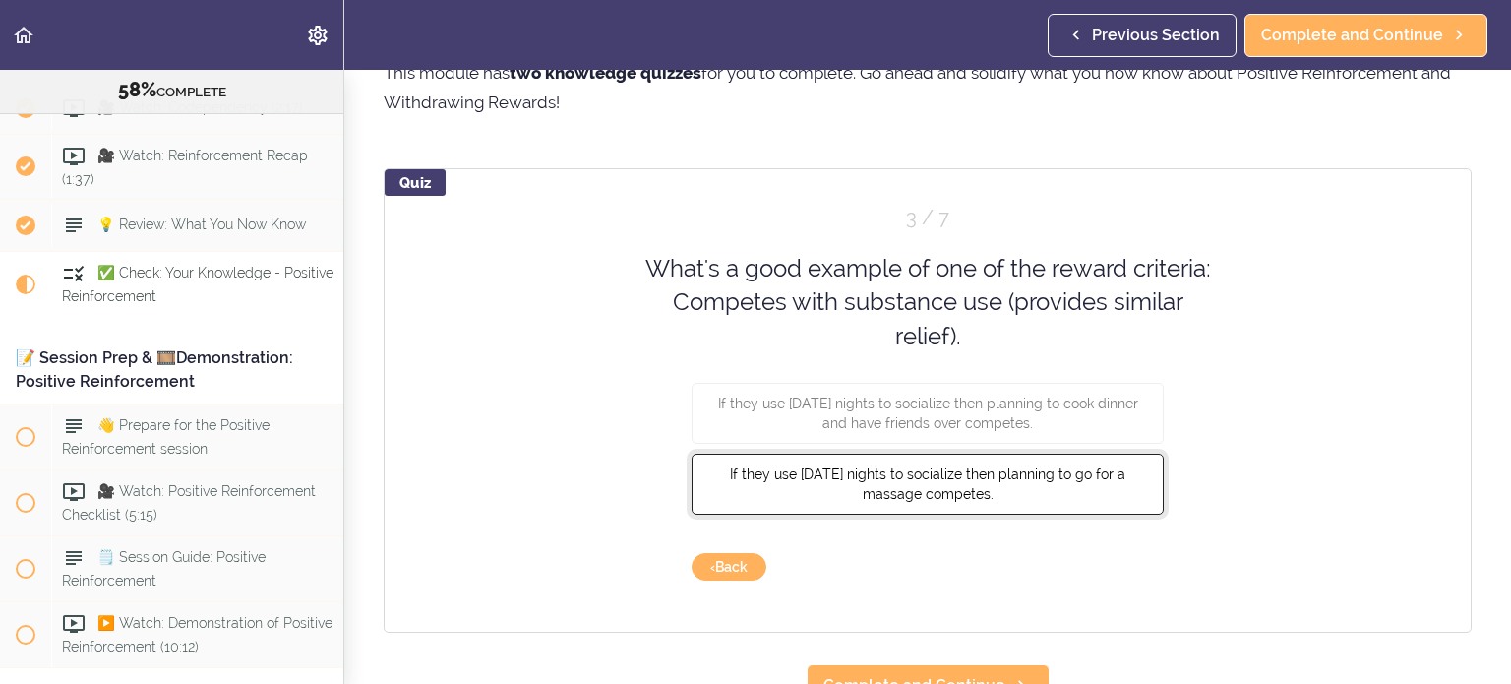
click at [1093, 500] on button "If they use [DATE] nights to socialize then planning to go for a massage compet…" at bounding box center [927, 483] width 472 height 61
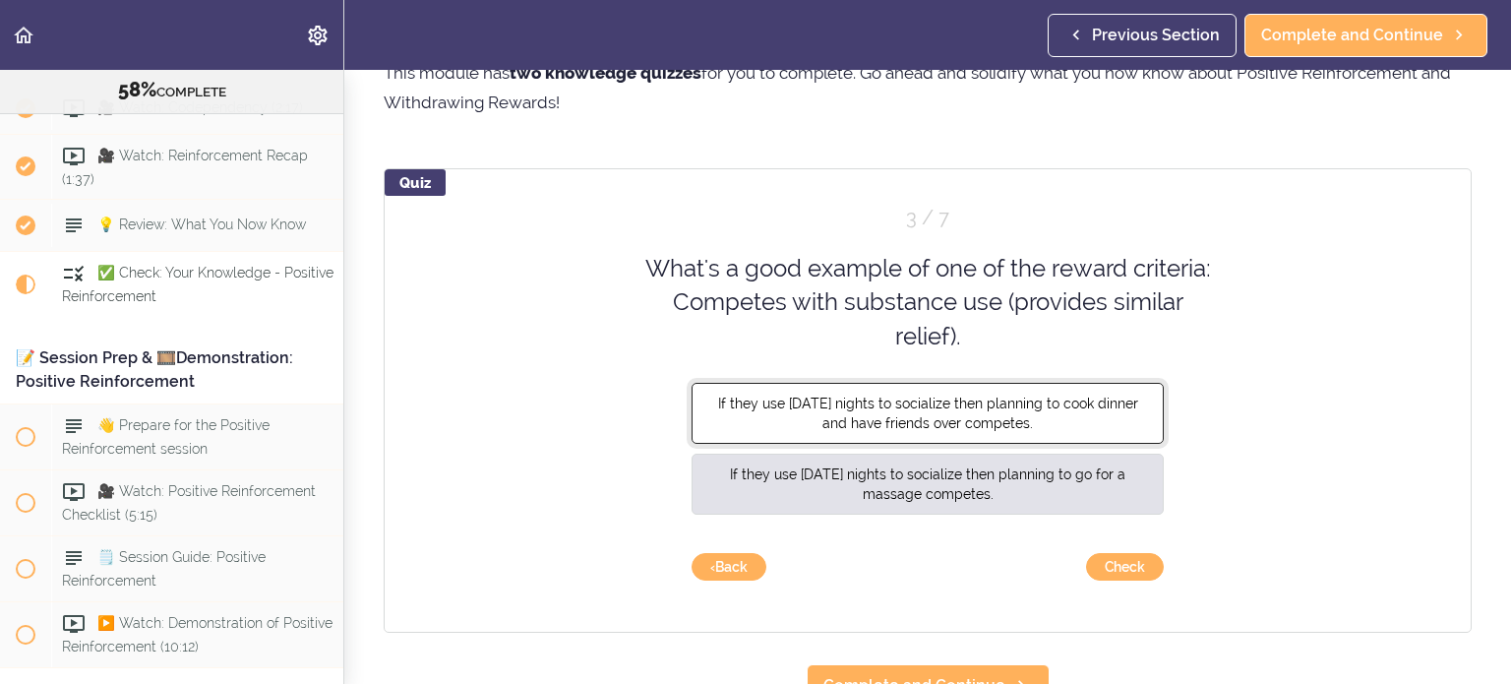
click at [1051, 431] on button "If they use [DATE] nights to socialize then planning to cook dinner and have fr…" at bounding box center [927, 413] width 472 height 61
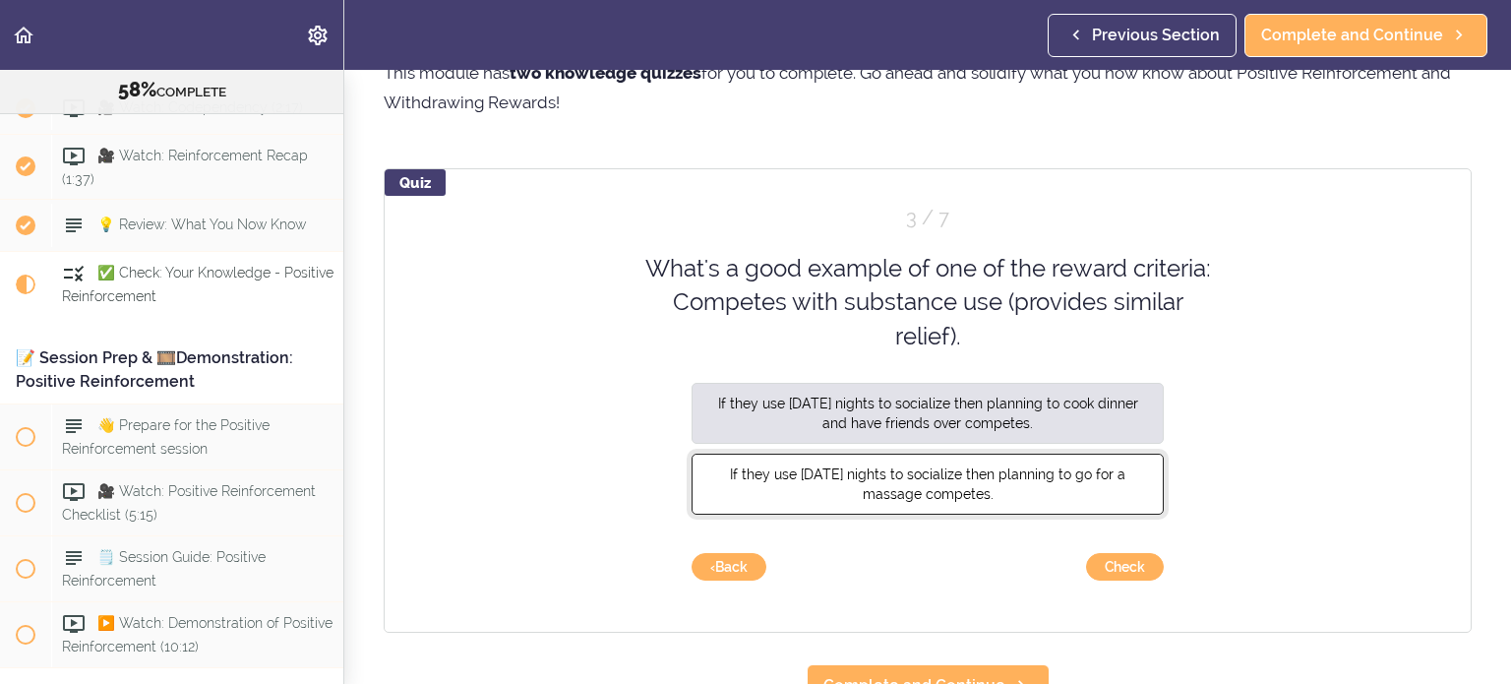
click at [1067, 478] on span "If they use [DATE] nights to socialize then planning to go for a massage compet…" at bounding box center [927, 483] width 395 height 35
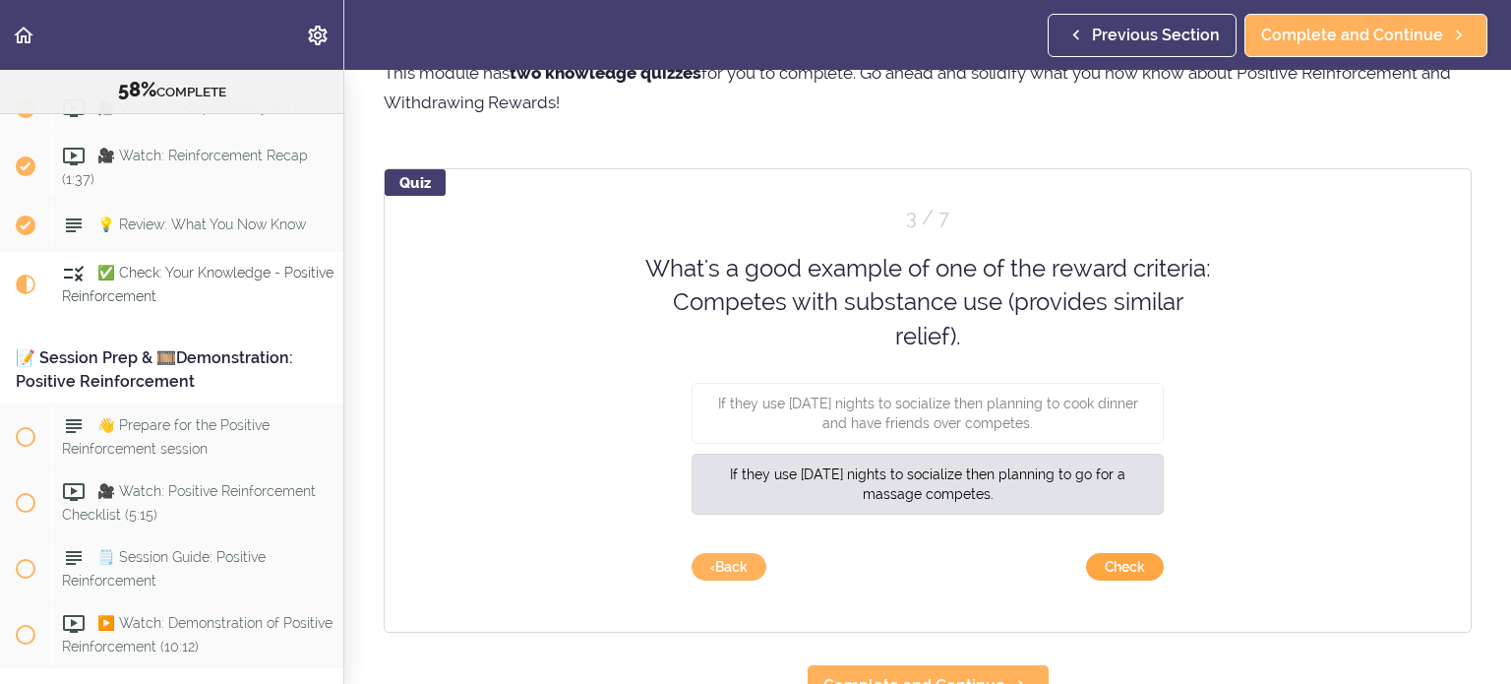
click at [1112, 567] on button "Check" at bounding box center [1125, 567] width 78 height 28
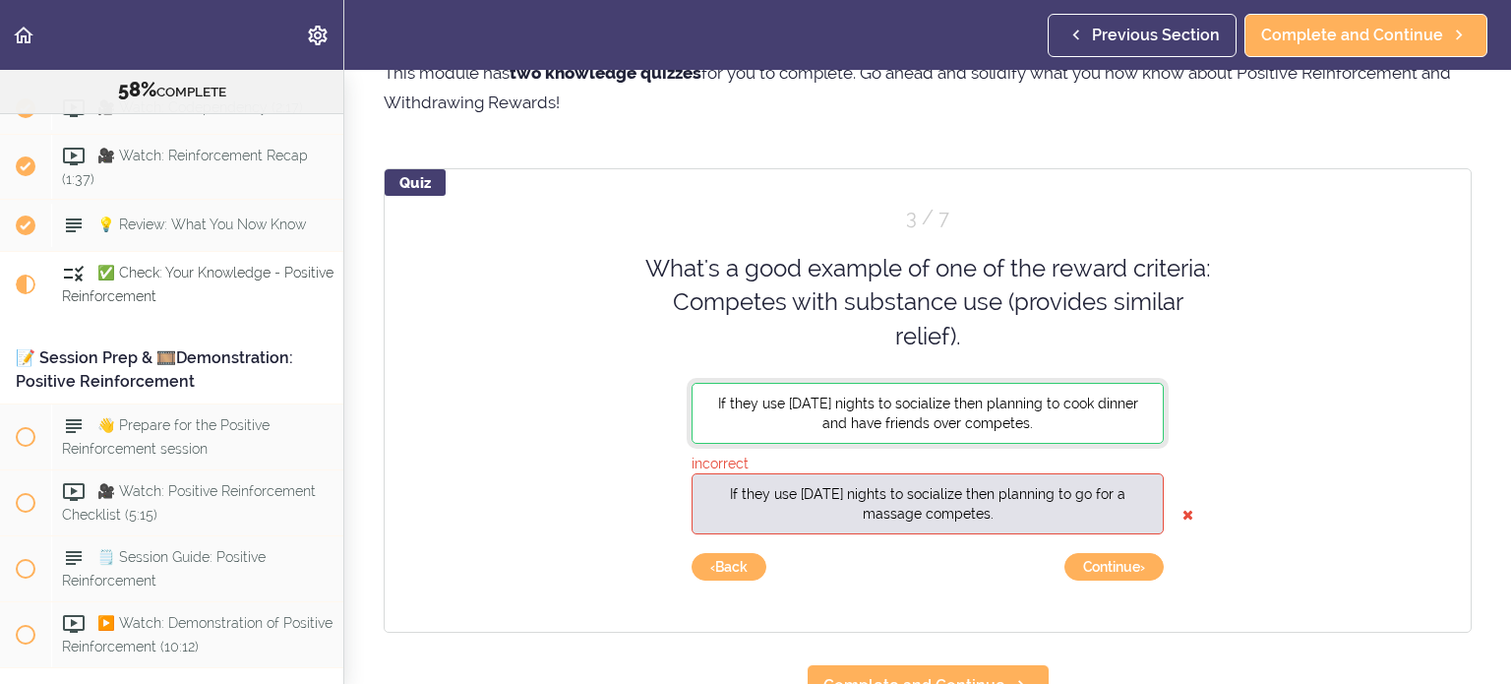
click at [1054, 416] on button "If they use [DATE] nights to socialize then planning to cook dinner and have fr…" at bounding box center [927, 413] width 472 height 61
click at [1117, 570] on button "Continue ›" at bounding box center [1113, 567] width 99 height 28
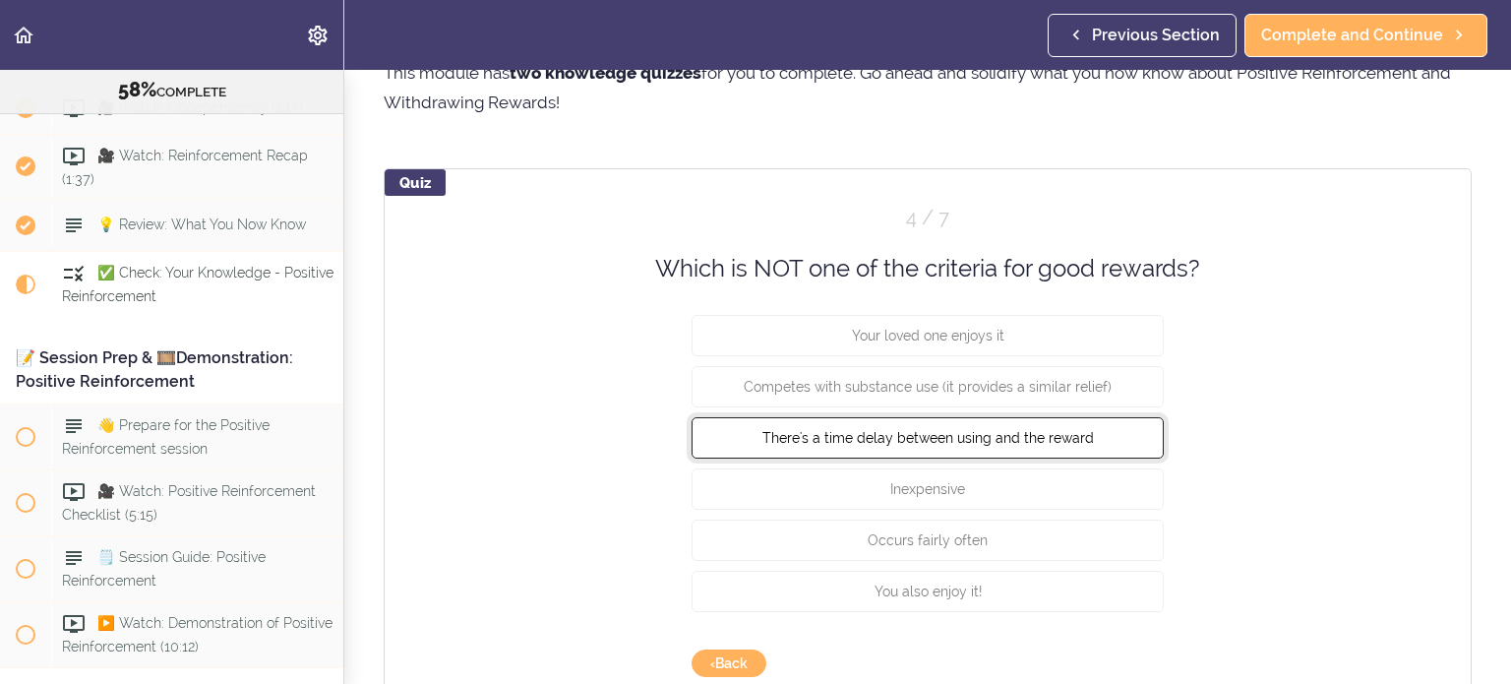
click at [1073, 451] on button "There's a time delay between using and the reward" at bounding box center [927, 437] width 472 height 41
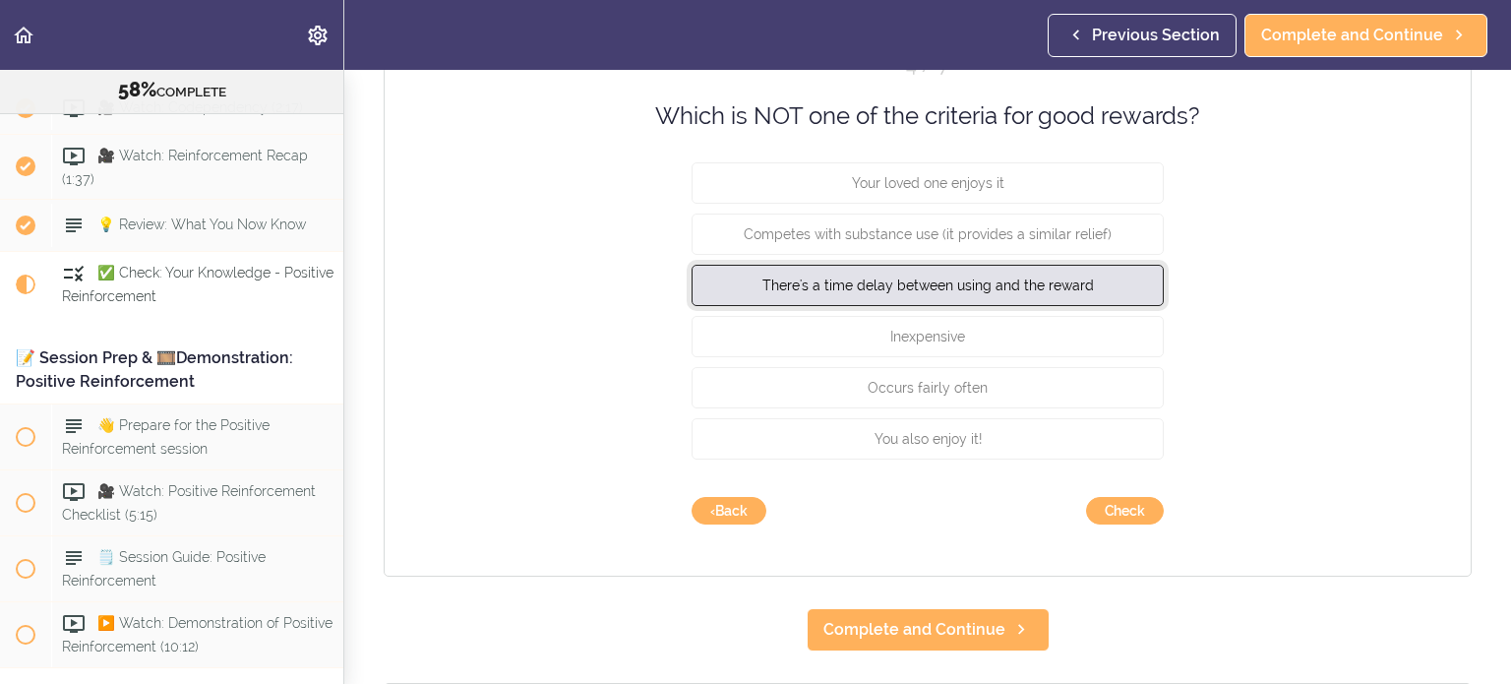
scroll to position [255, 0]
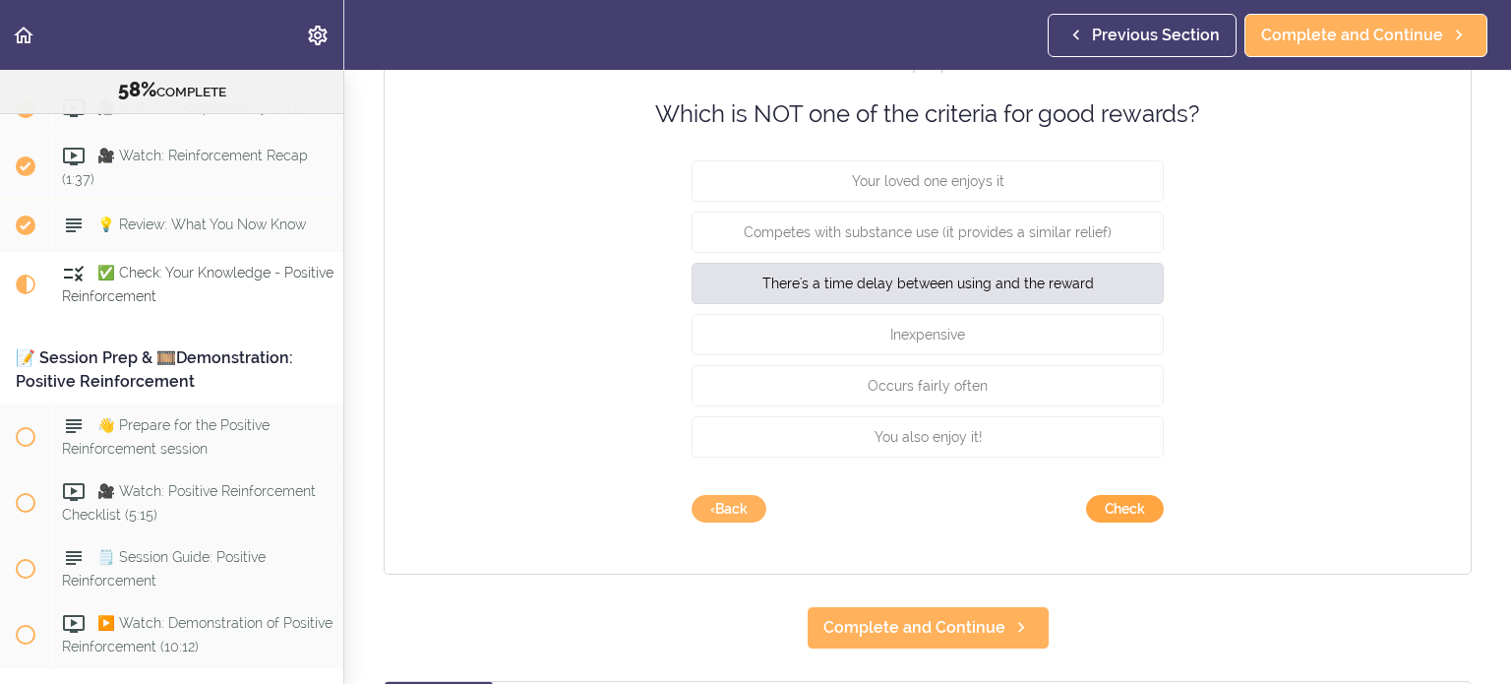
click at [1123, 500] on button "Check" at bounding box center [1125, 509] width 78 height 28
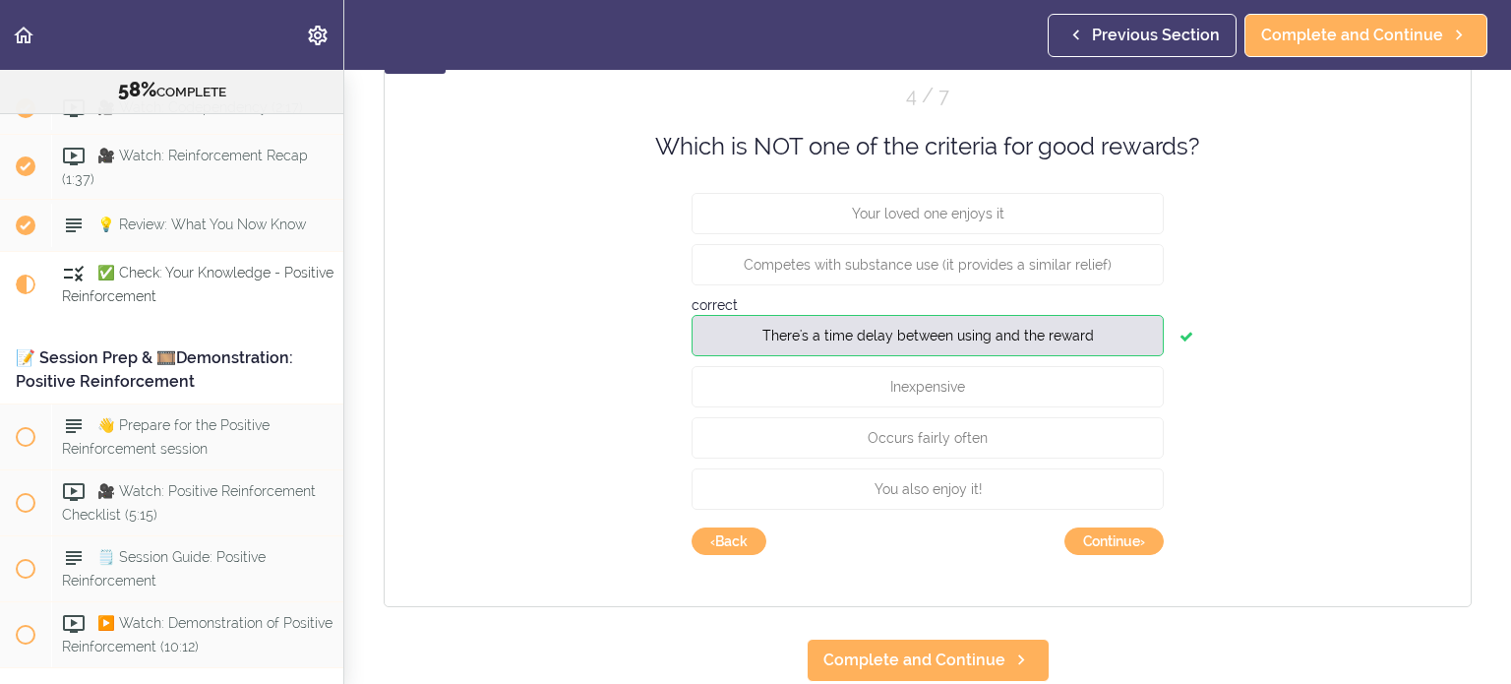
scroll to position [252, 0]
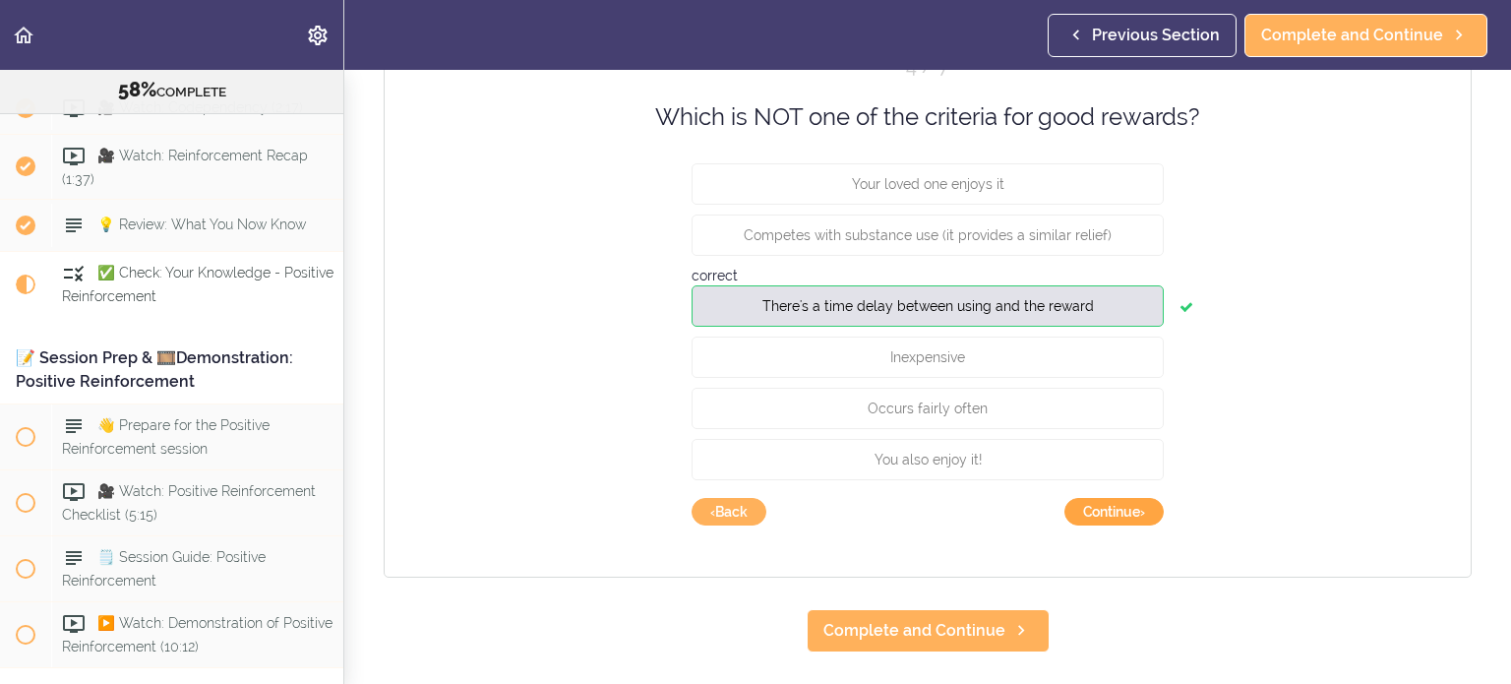
click at [1118, 515] on button "Continue ›" at bounding box center [1113, 512] width 99 height 28
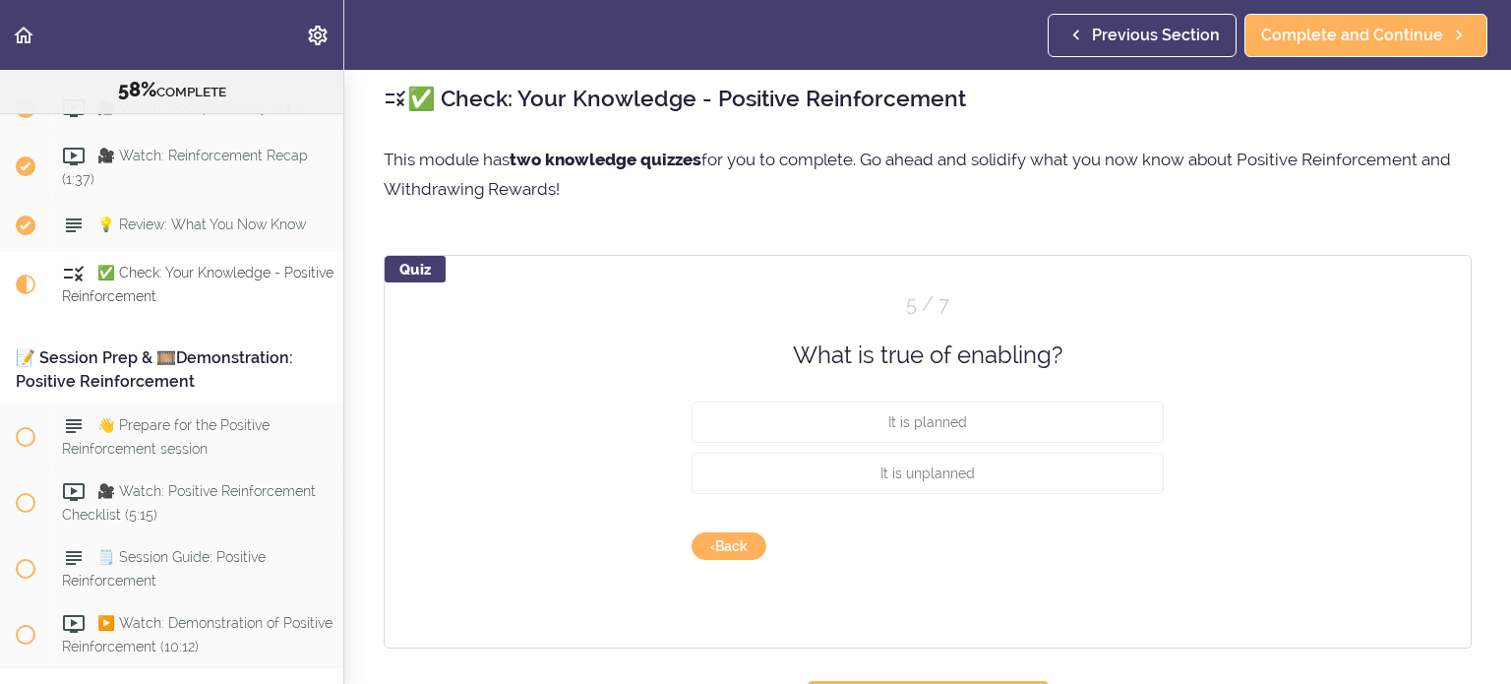
scroll to position [1, 0]
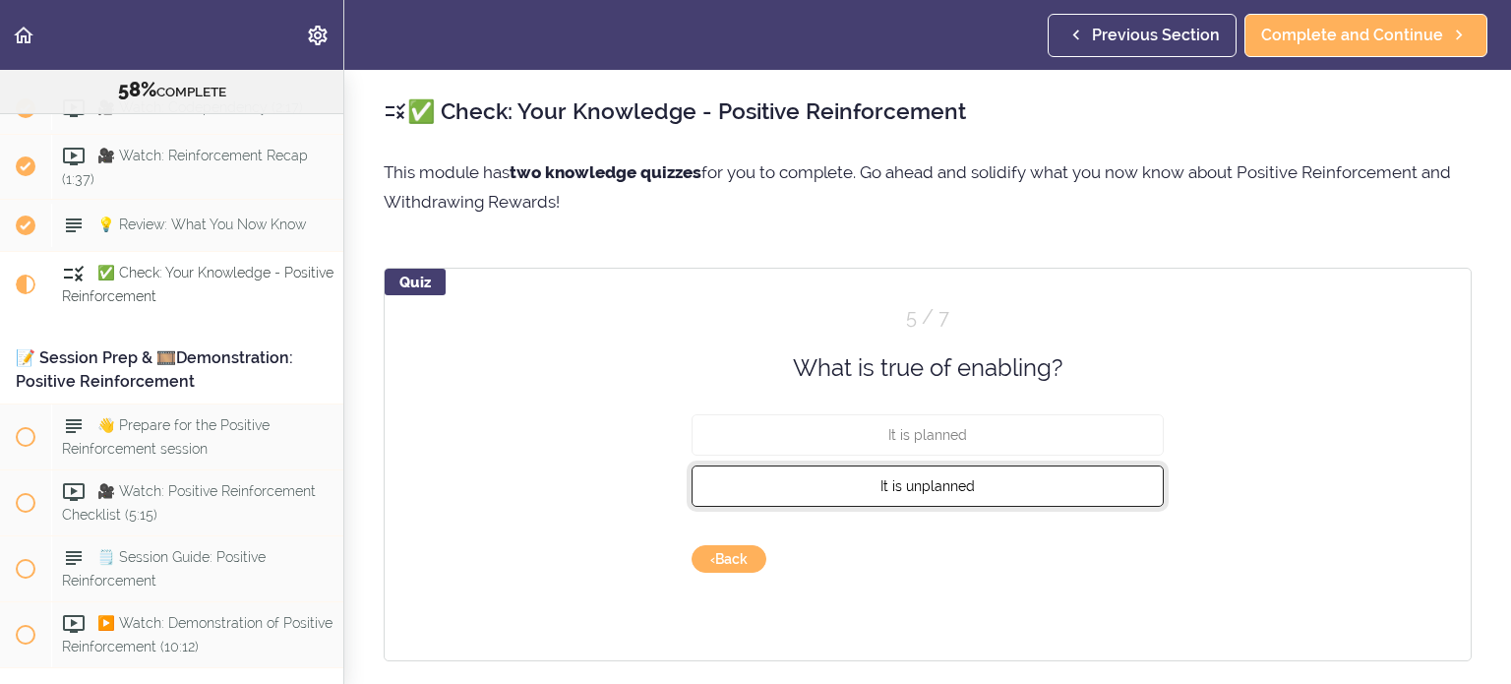
click at [1054, 490] on button "It is unplanned" at bounding box center [927, 485] width 472 height 41
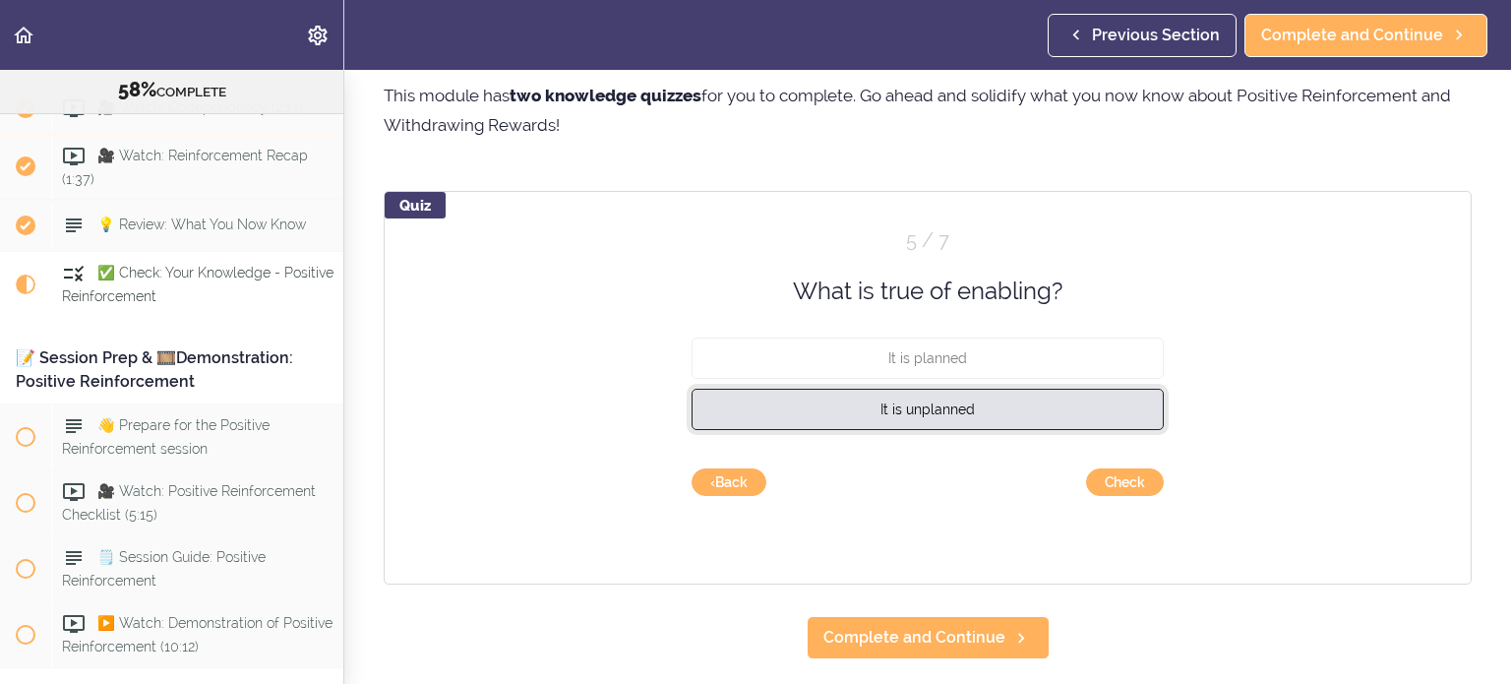
scroll to position [80, 0]
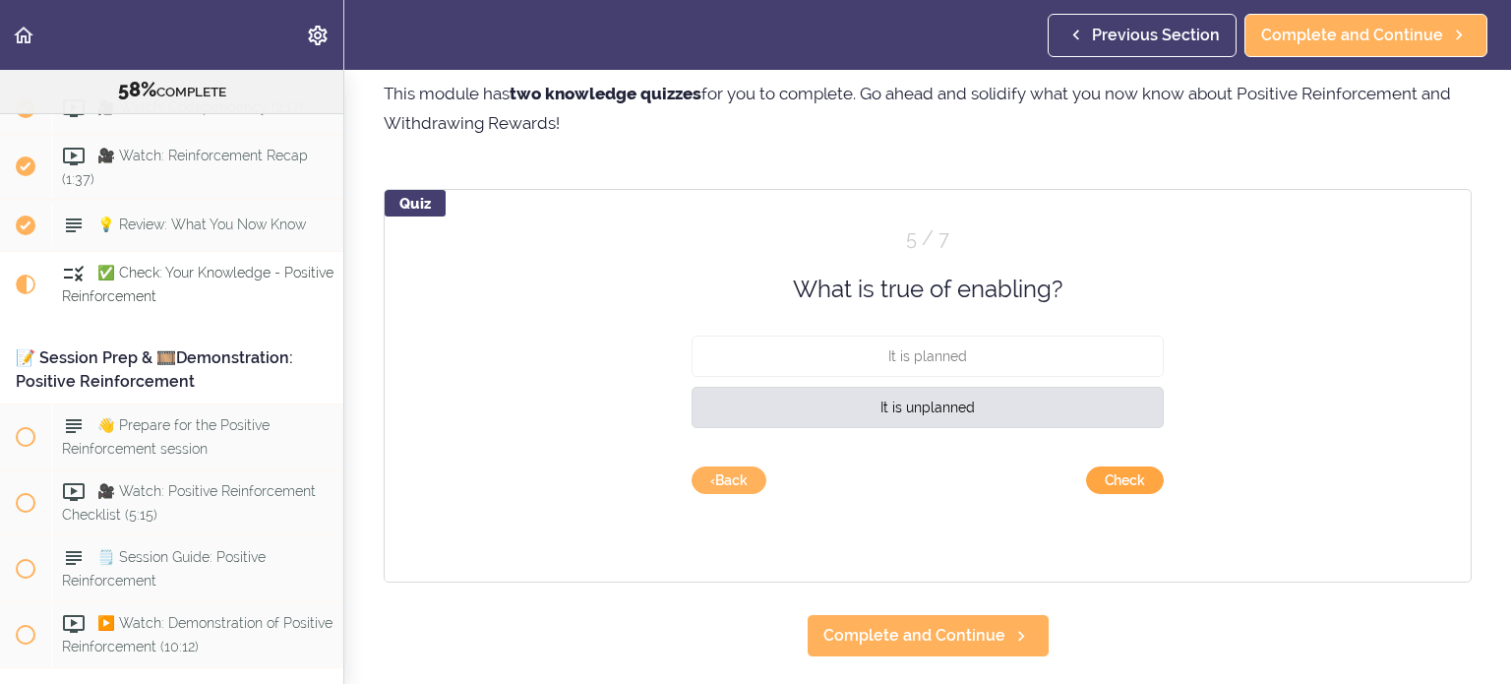
click at [1109, 477] on button "Check" at bounding box center [1125, 480] width 78 height 28
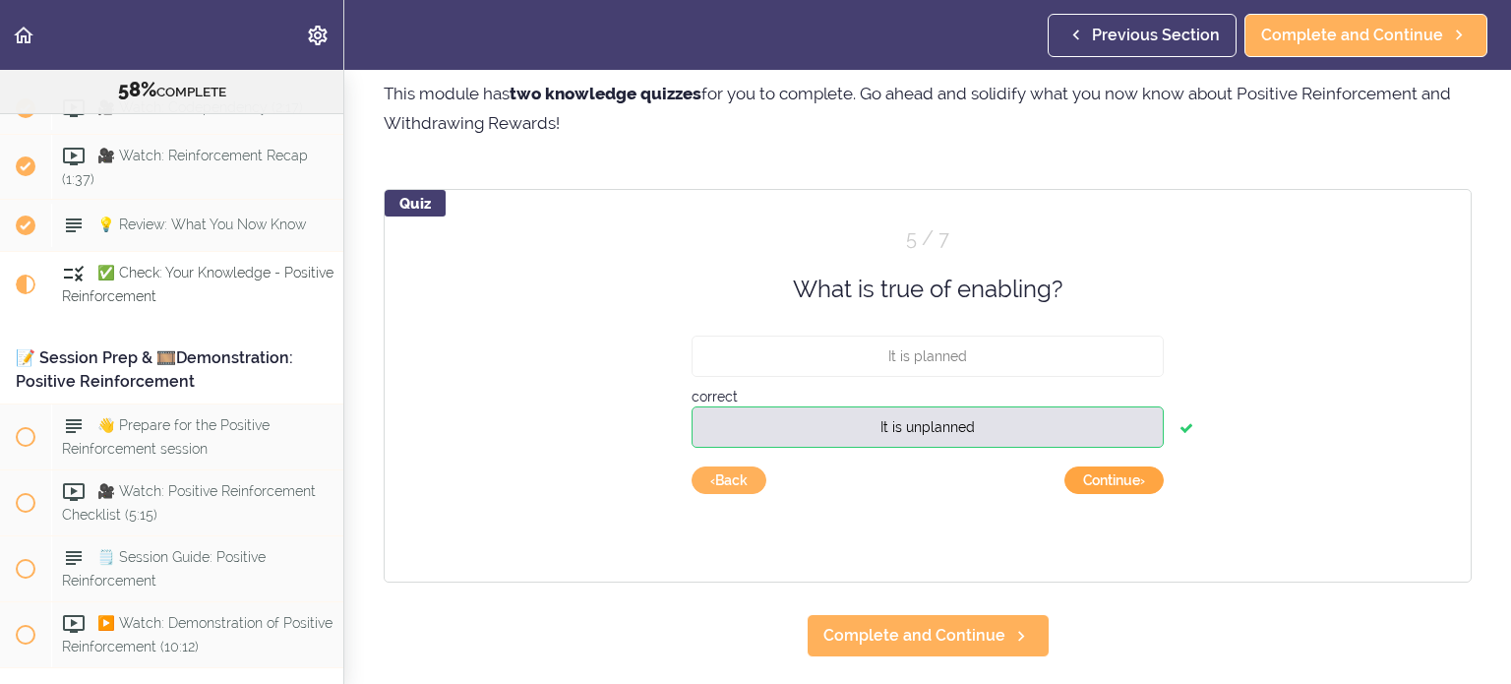
click at [1093, 488] on button "Continue ›" at bounding box center [1113, 480] width 99 height 28
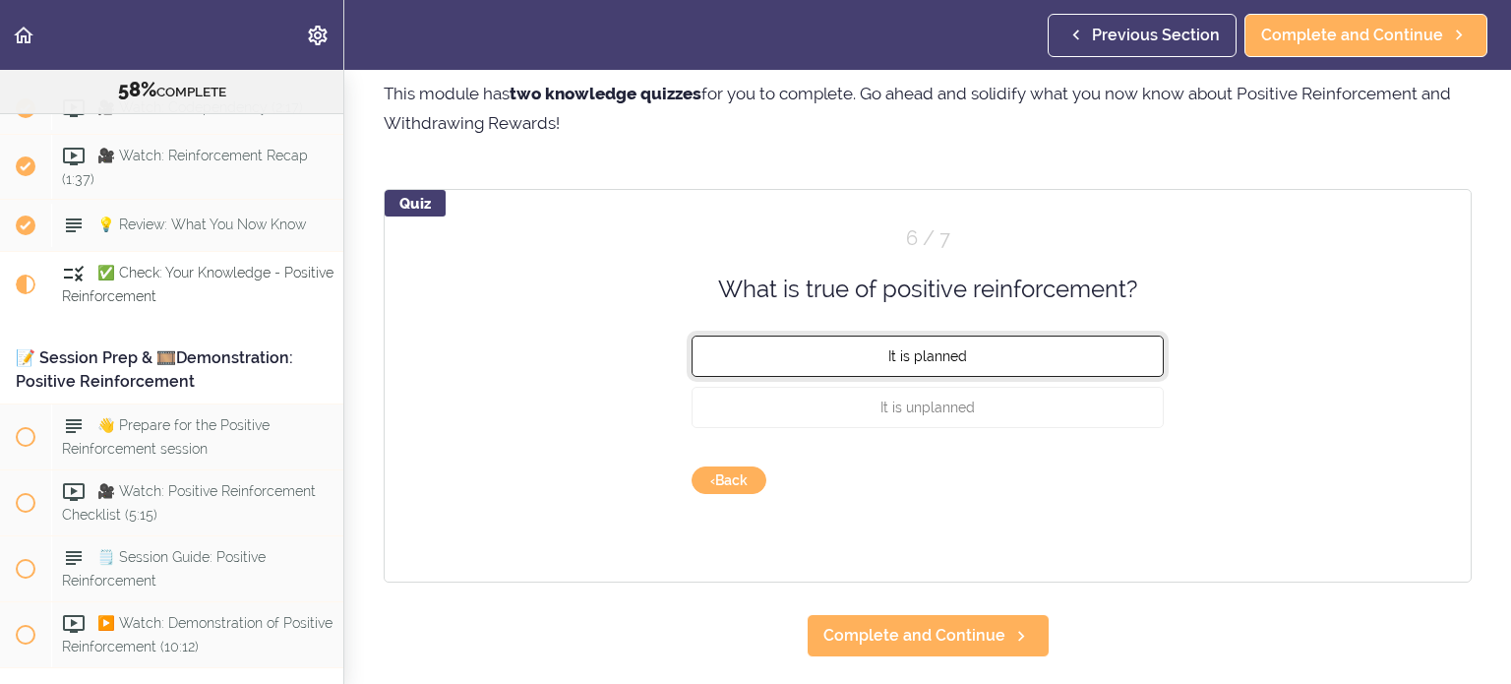
click at [1006, 367] on button "It is planned" at bounding box center [927, 355] width 472 height 41
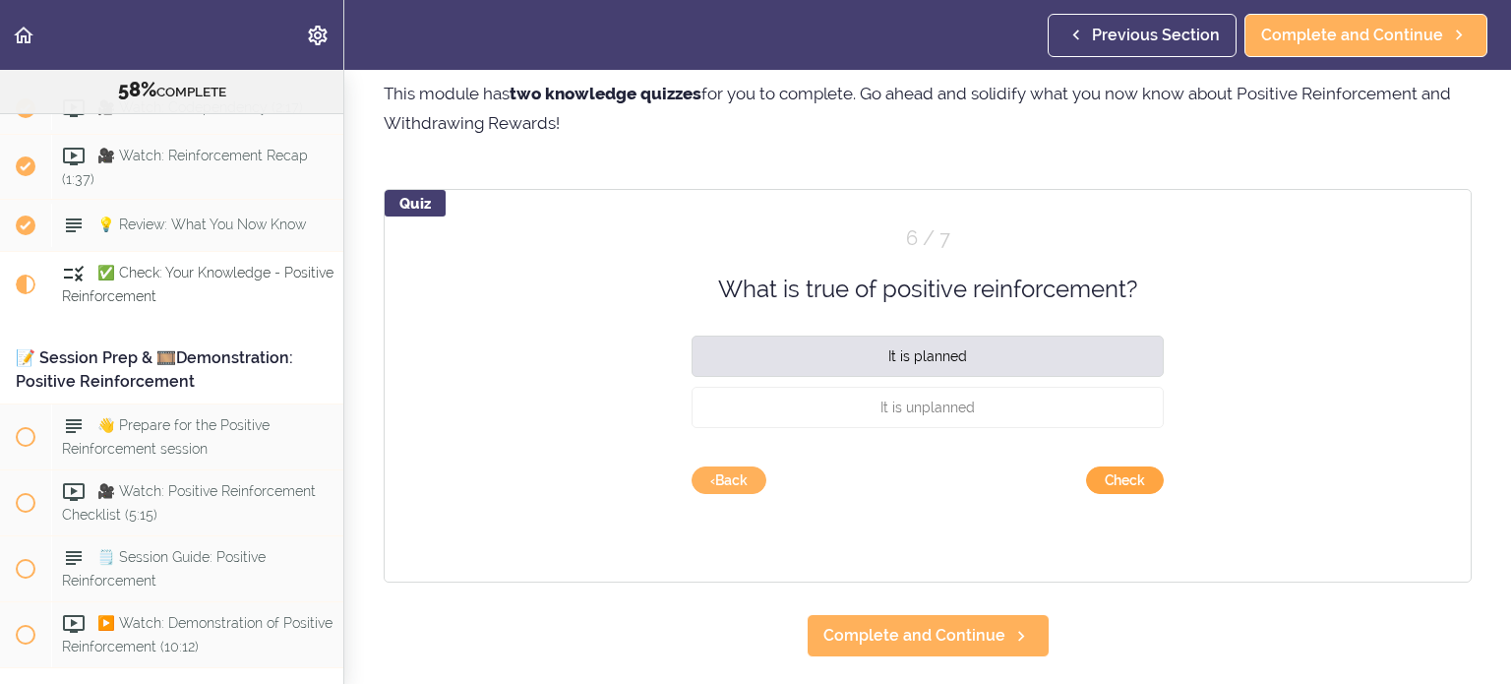
click at [1107, 485] on button "Check" at bounding box center [1125, 480] width 78 height 28
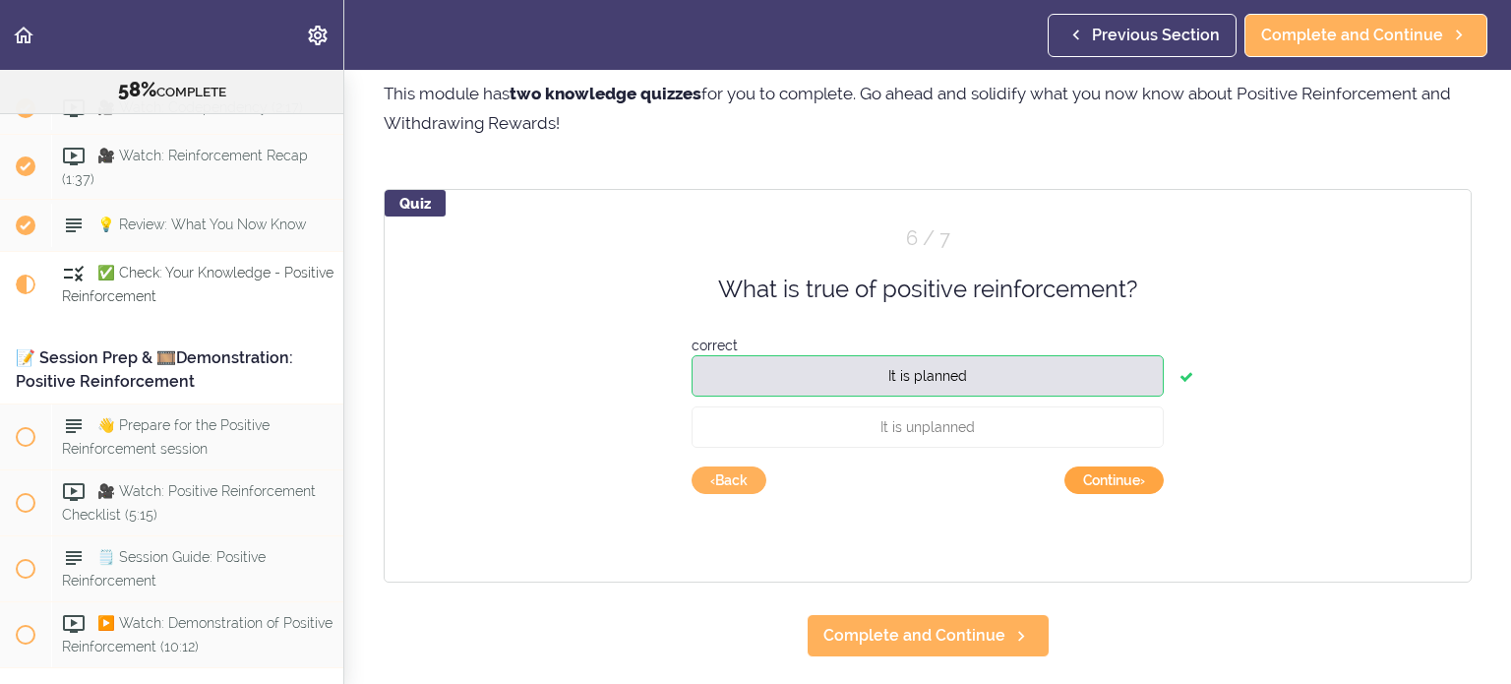
click at [1107, 485] on button "Continue ›" at bounding box center [1113, 480] width 99 height 28
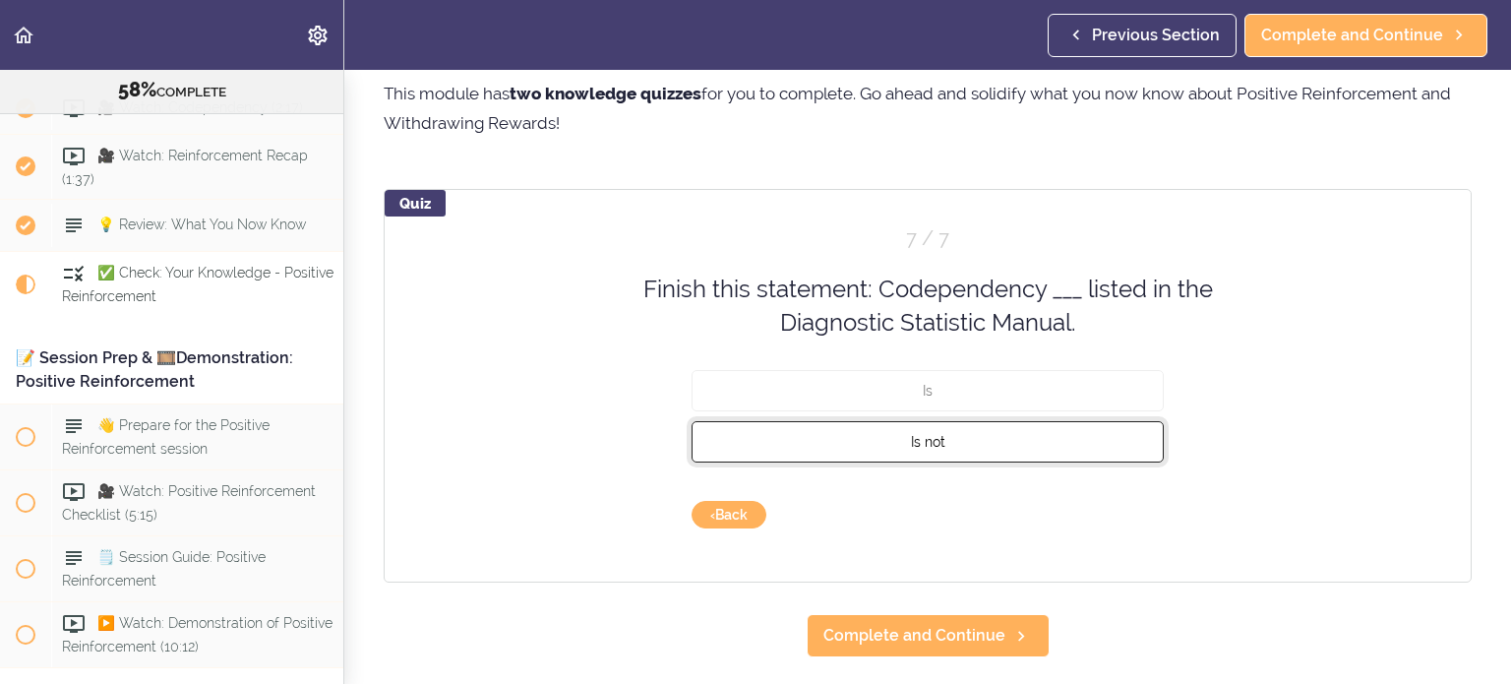
click at [1014, 439] on button "Is not" at bounding box center [927, 440] width 472 height 41
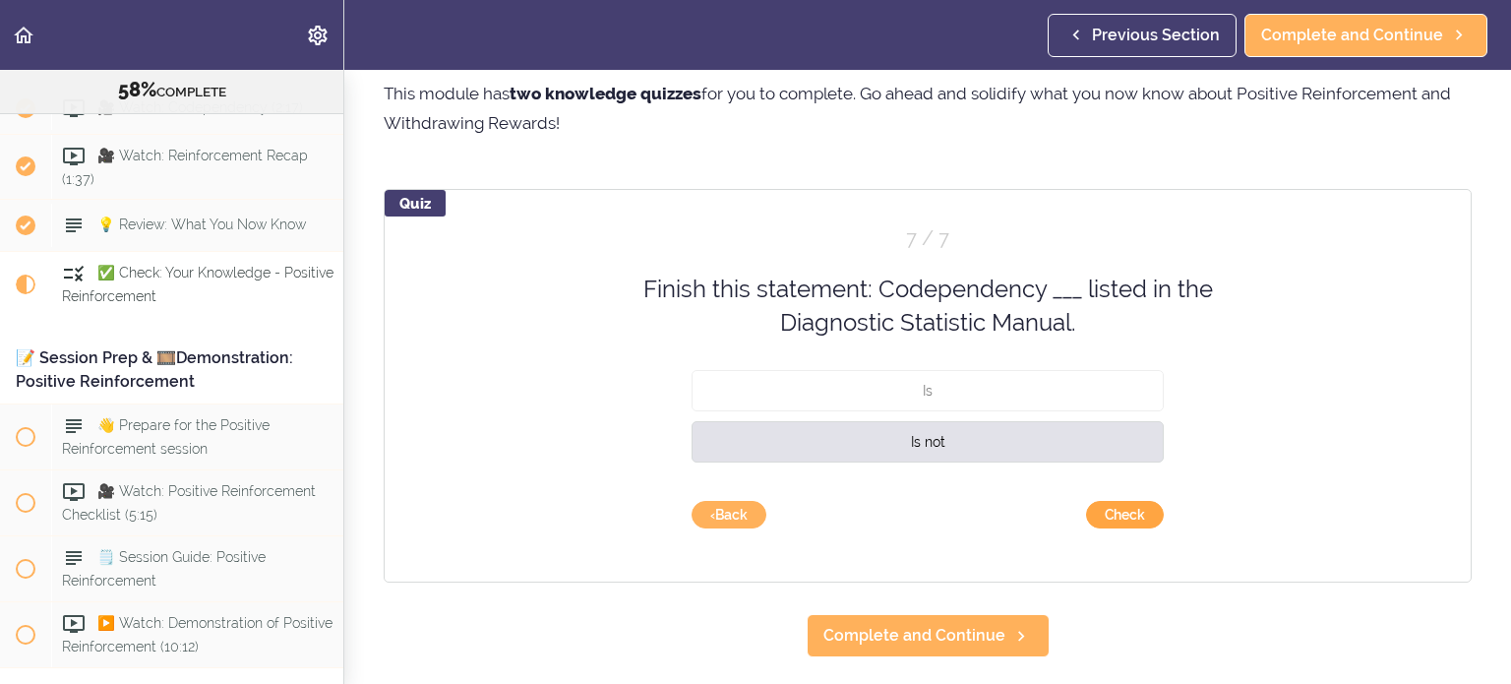
click at [1112, 517] on button "Check" at bounding box center [1125, 515] width 78 height 28
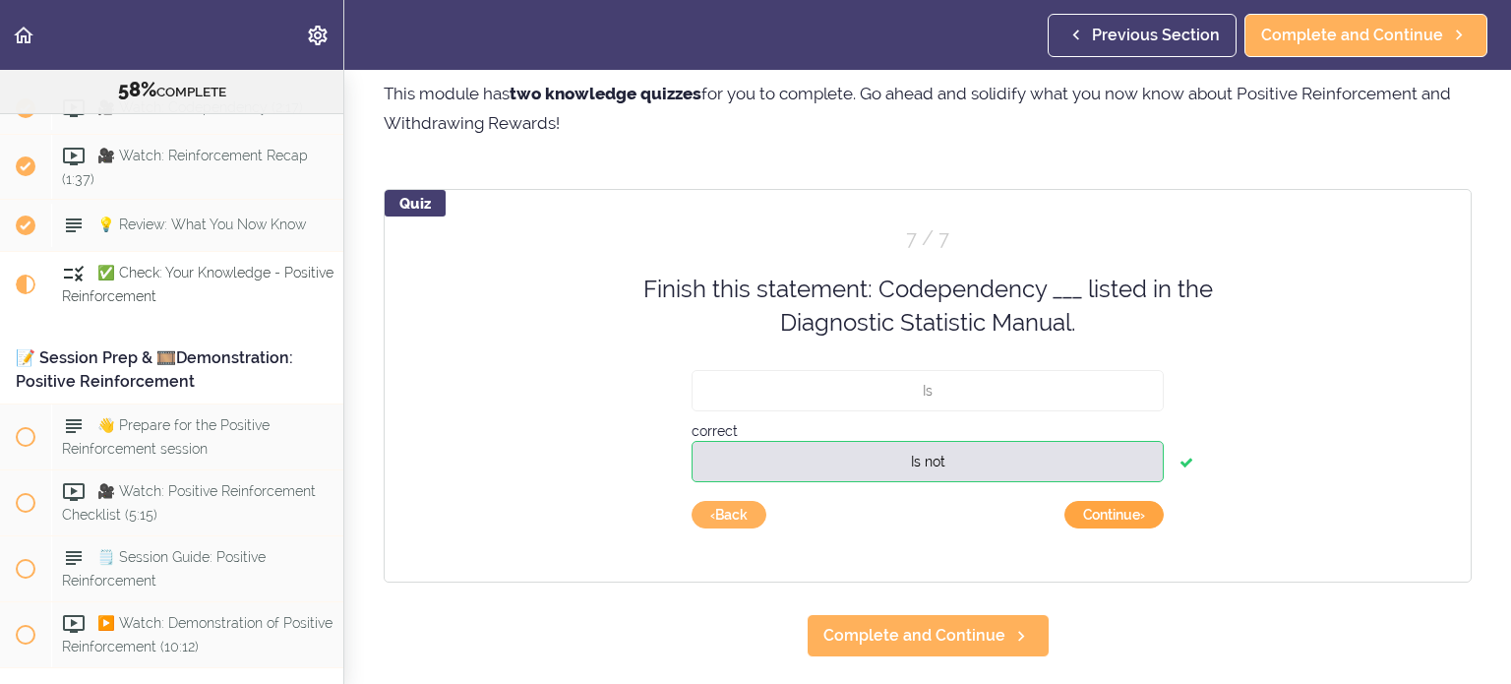
click at [1103, 520] on button "Continue ›" at bounding box center [1113, 515] width 99 height 28
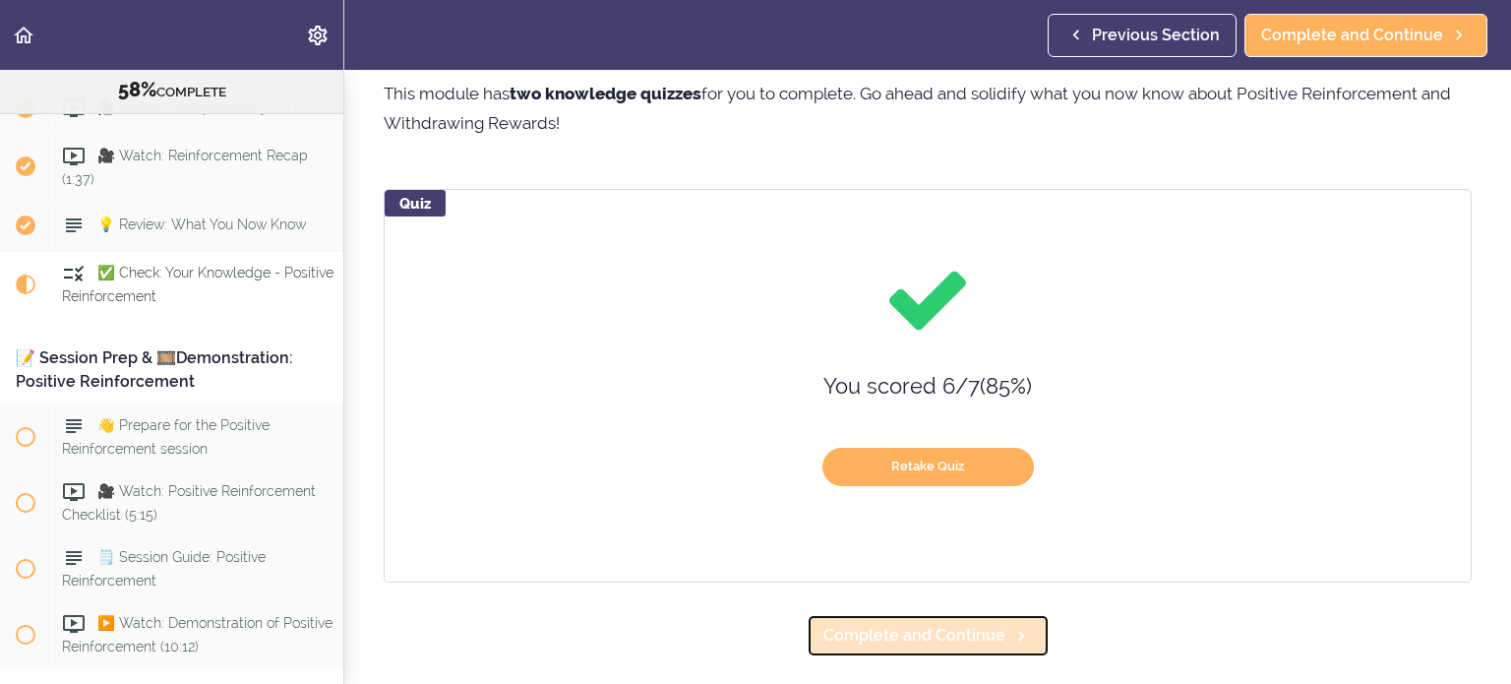
click at [972, 627] on span "Complete and Continue" at bounding box center [914, 636] width 182 height 24
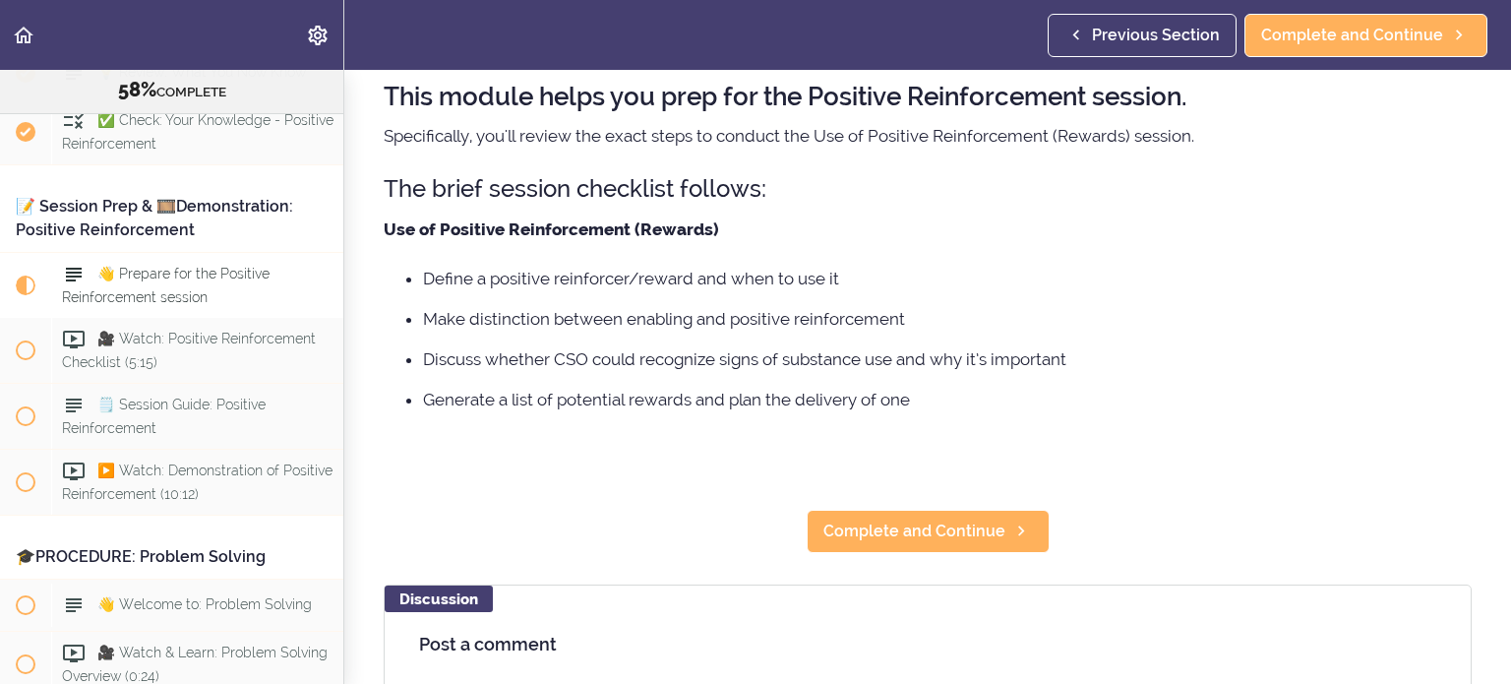
scroll to position [138, 0]
